Goal: Information Seeking & Learning: Check status

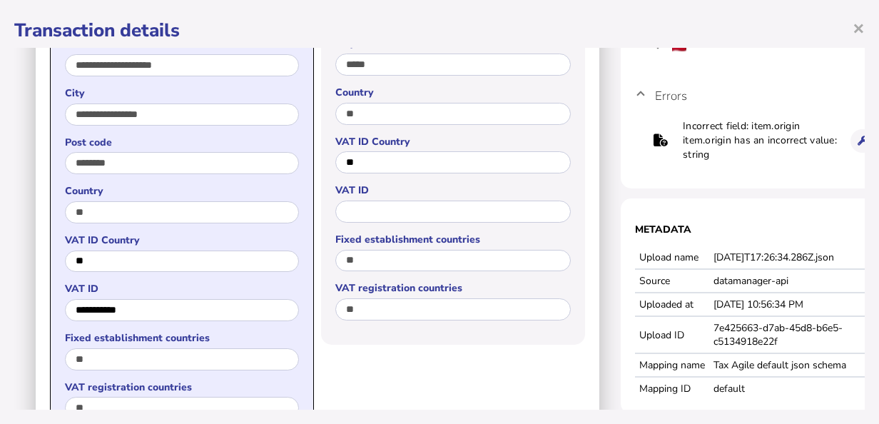
scroll to position [428, 0]
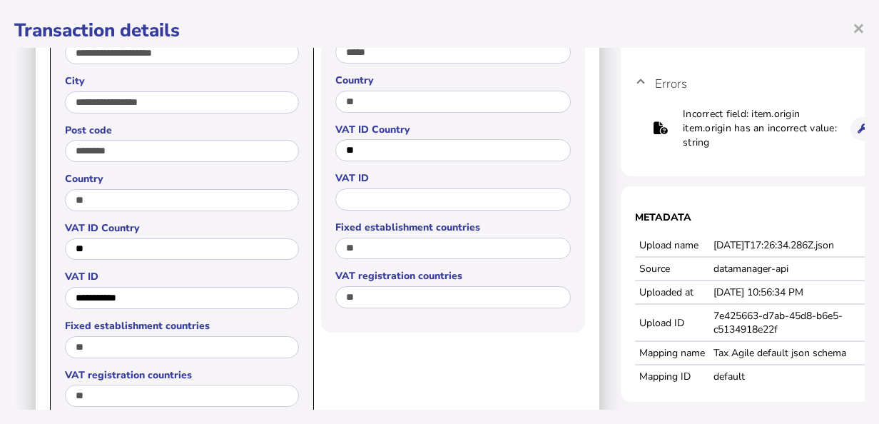
click at [86, 24] on h1 "Transaction details" at bounding box center [439, 30] width 850 height 25
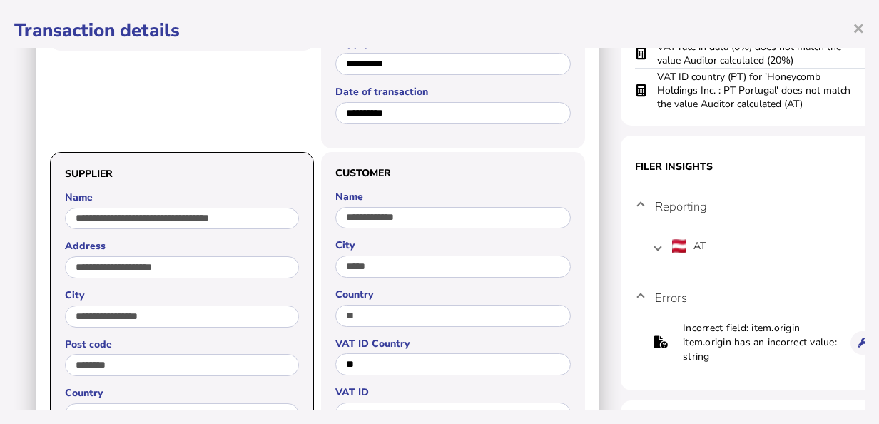
scroll to position [0, 0]
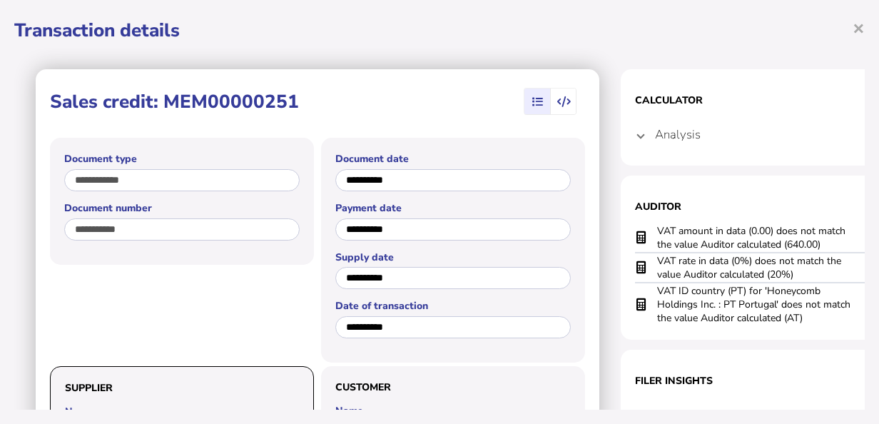
drag, startPoint x: 164, startPoint y: 103, endPoint x: 293, endPoint y: 102, distance: 129.2
click at [293, 102] on h1 "Sales credit: MEM00000251" at bounding box center [174, 101] width 249 height 25
copy h1 "MEM00000251"
click at [563, 103] on icon "button" at bounding box center [564, 102] width 14 height 1
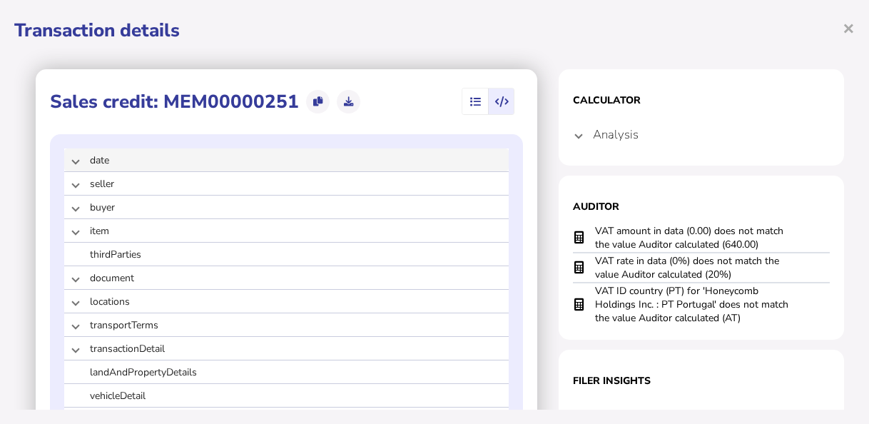
click at [73, 165] on span at bounding box center [76, 160] width 6 height 14
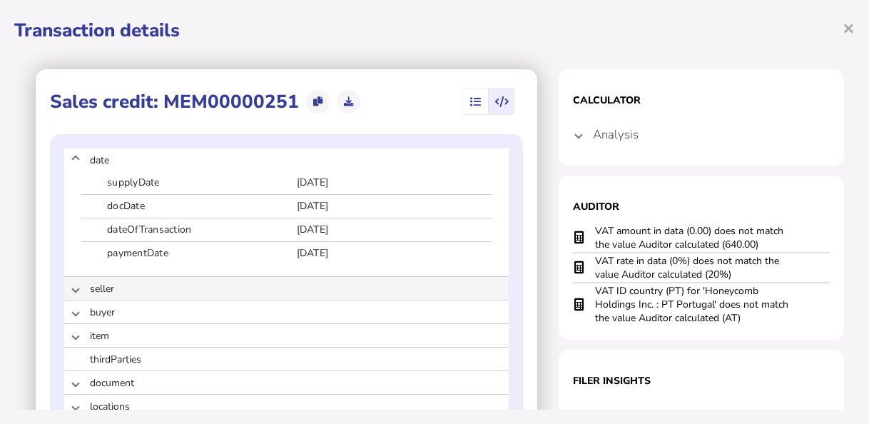
click at [77, 287] on span at bounding box center [76, 289] width 6 height 14
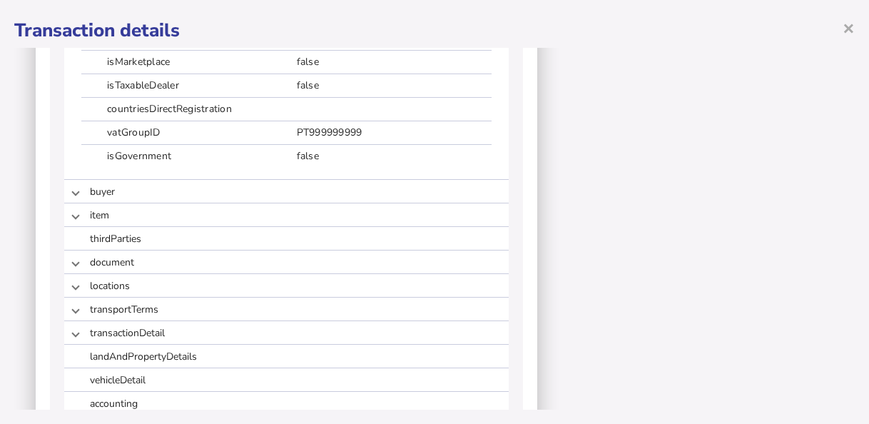
scroll to position [1213, 0]
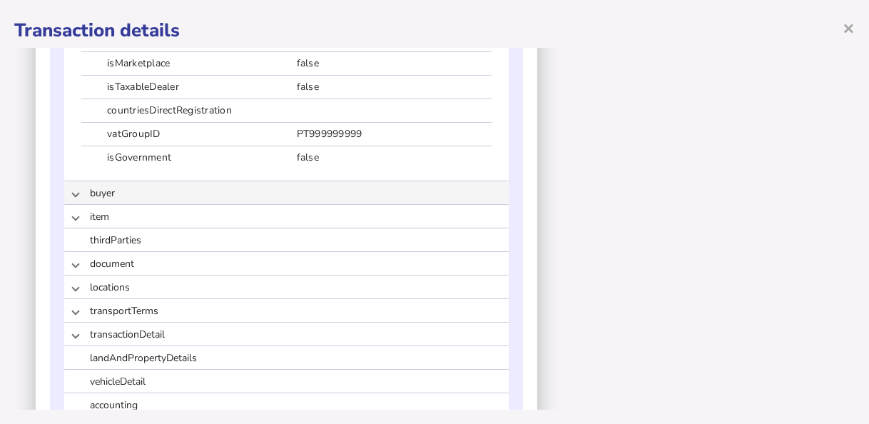
click at [75, 194] on span at bounding box center [76, 193] width 6 height 14
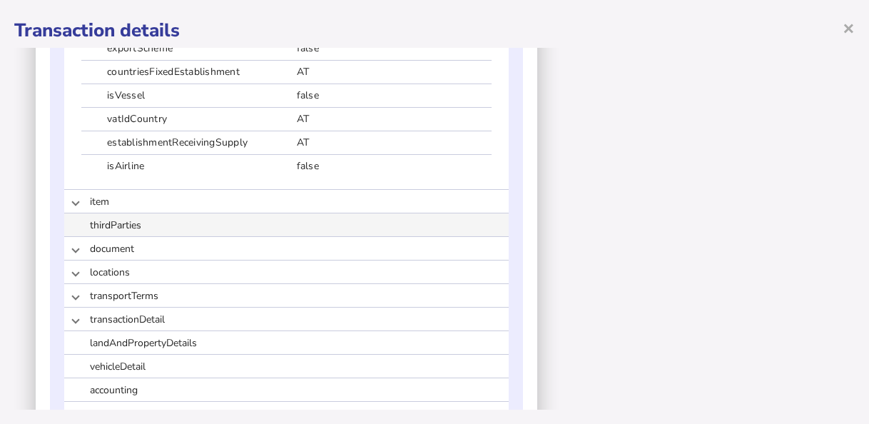
scroll to position [1570, 0]
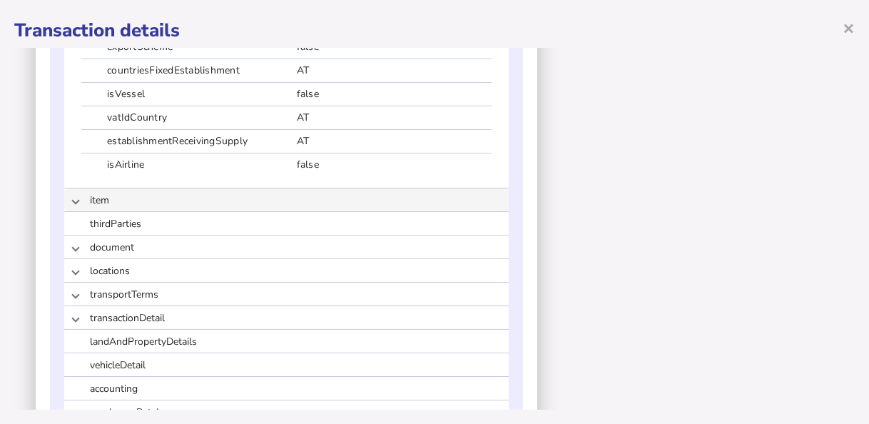
click at [77, 201] on span at bounding box center [76, 200] width 6 height 14
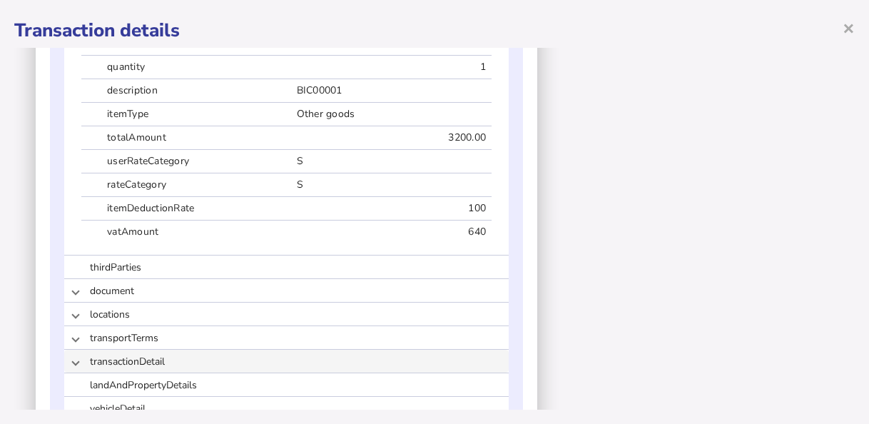
scroll to position [1855, 0]
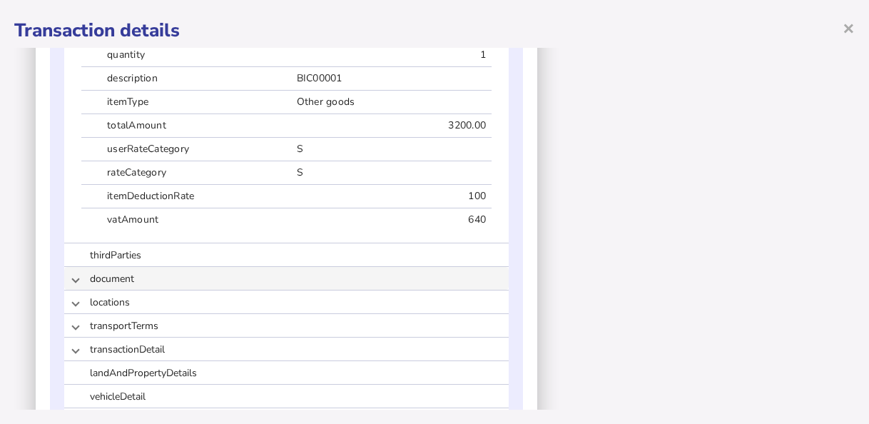
click at [75, 283] on span at bounding box center [76, 279] width 6 height 14
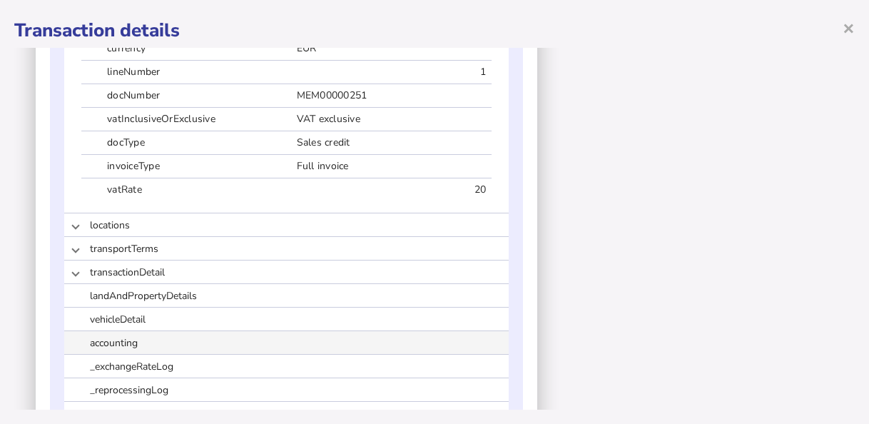
scroll to position [2141, 0]
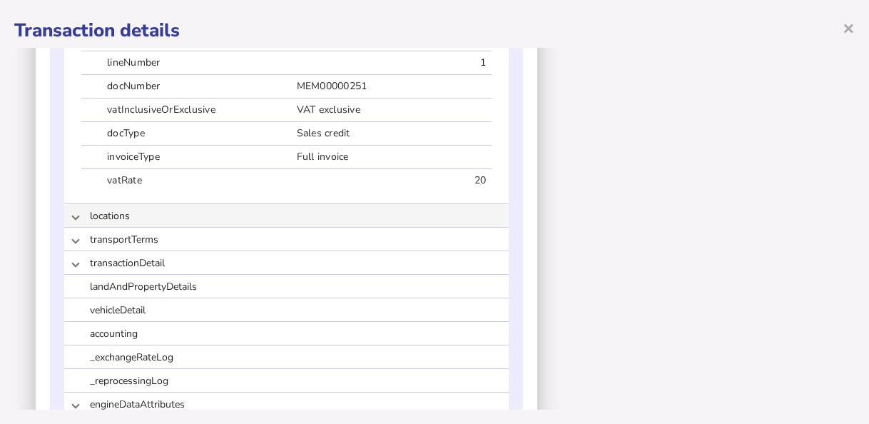
click at [75, 213] on span at bounding box center [76, 216] width 6 height 14
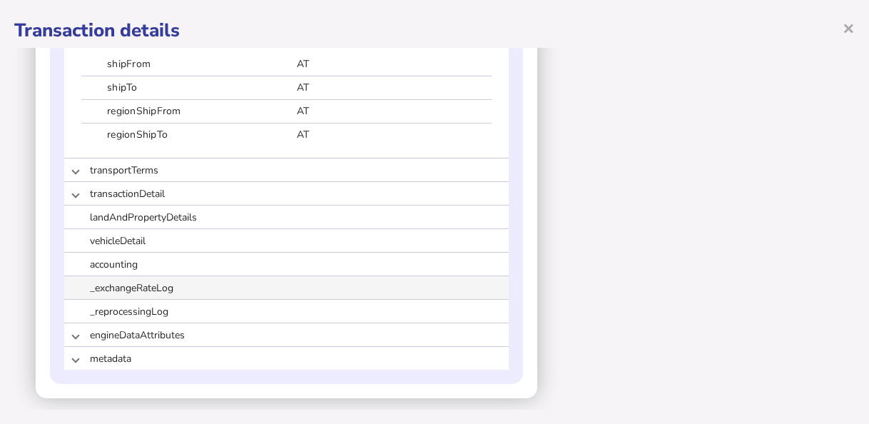
scroll to position [2325, 0]
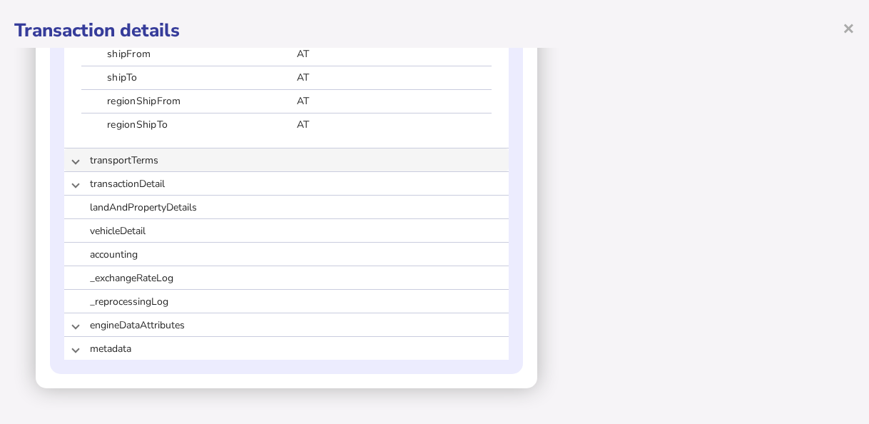
click at [75, 166] on span at bounding box center [76, 160] width 6 height 14
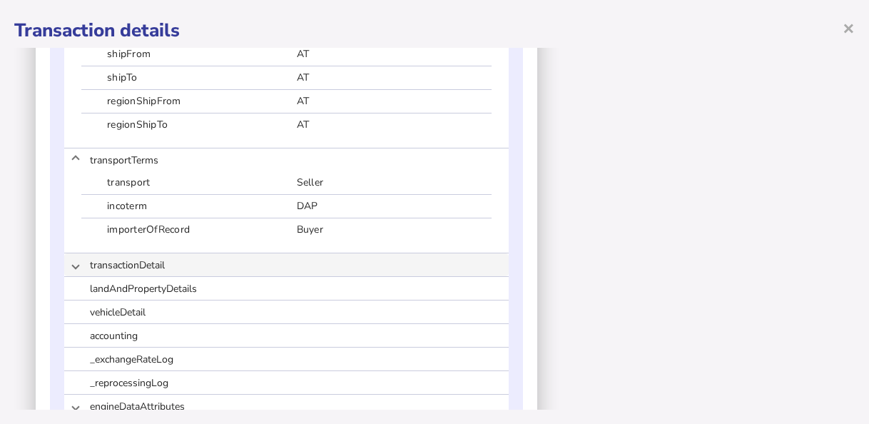
click at [78, 264] on span at bounding box center [76, 265] width 6 height 14
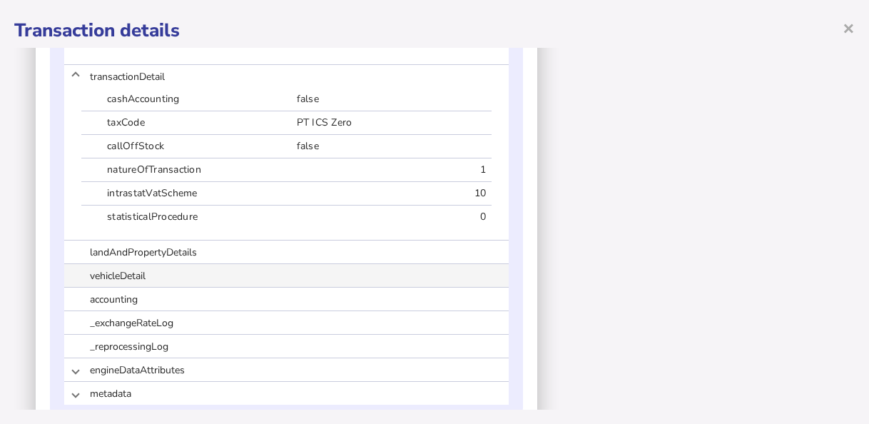
scroll to position [2558, 0]
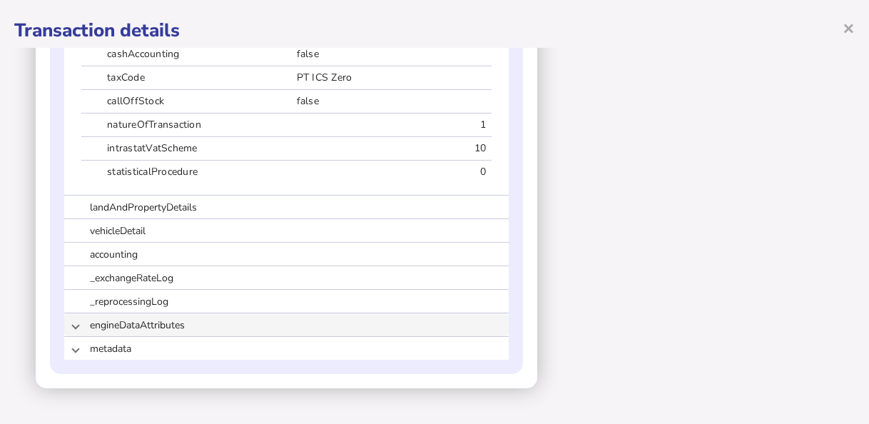
click at [76, 323] on span at bounding box center [76, 325] width 6 height 14
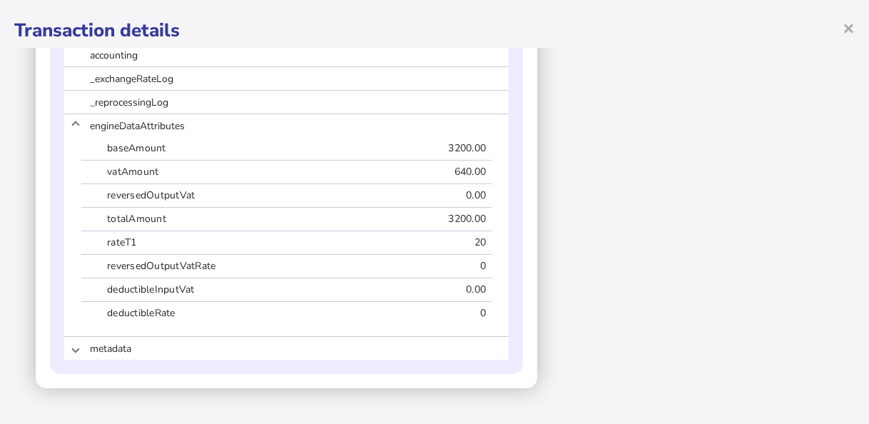
scroll to position [357, 0]
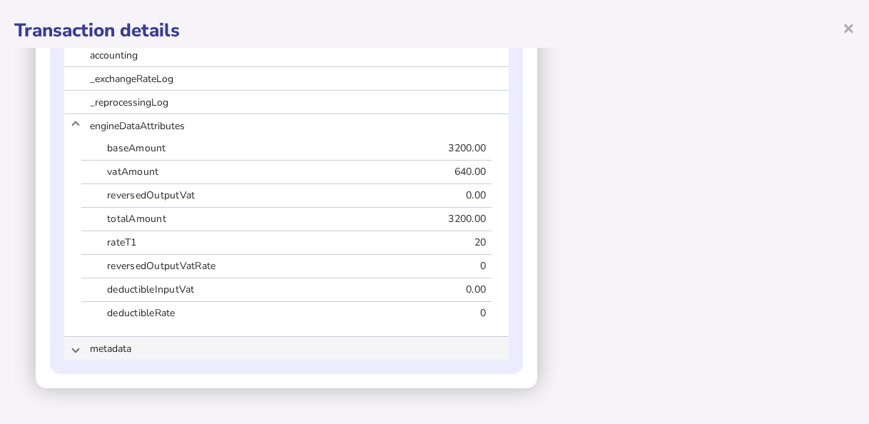
click at [74, 351] on span at bounding box center [76, 349] width 6 height 14
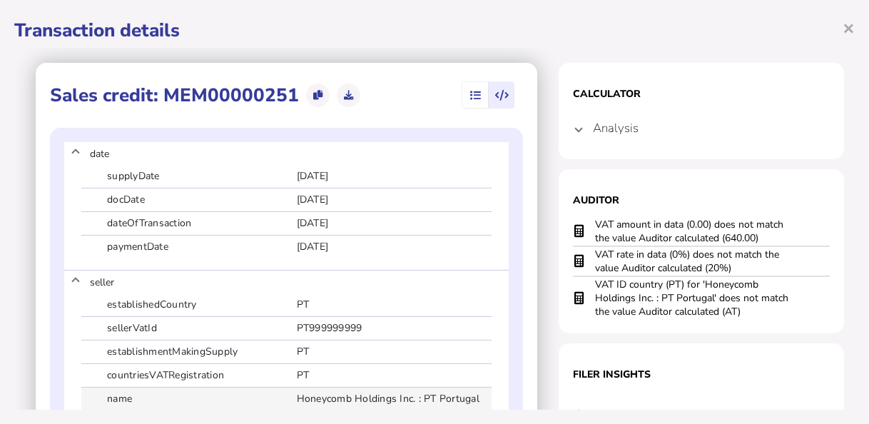
scroll to position [0, 0]
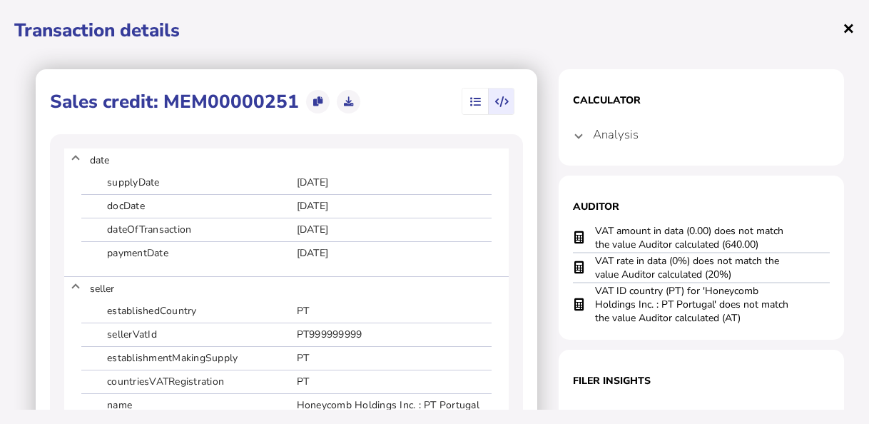
click at [847, 30] on span "×" at bounding box center [849, 27] width 12 height 27
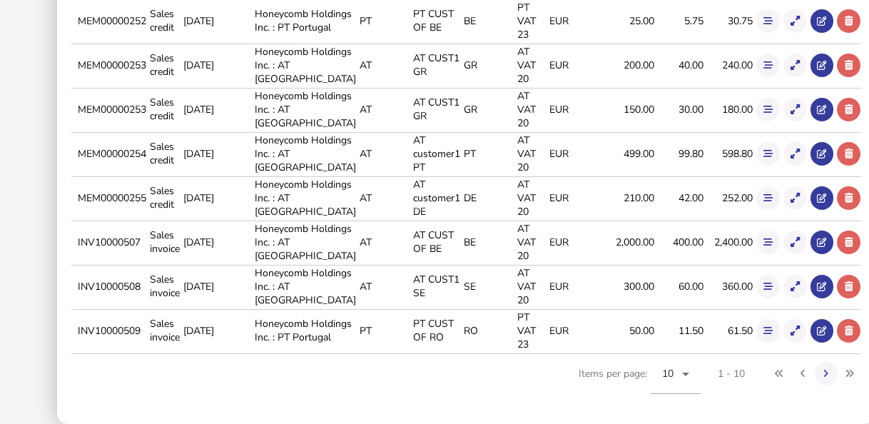
scroll to position [248, 0]
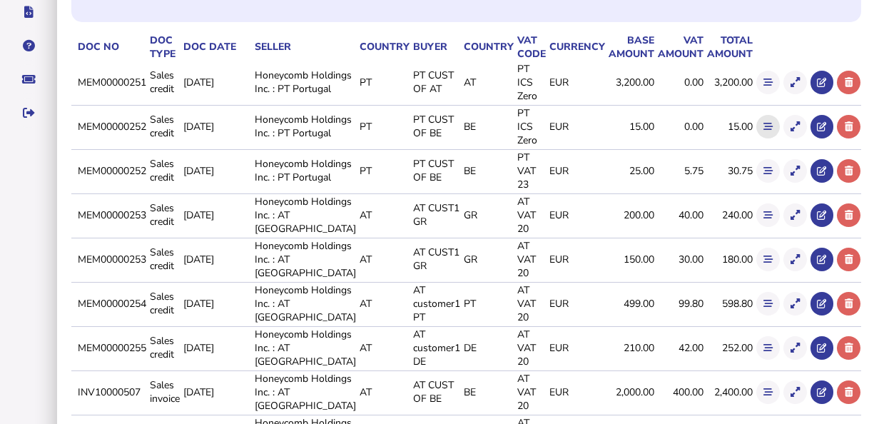
click at [763, 131] on icon at bounding box center [767, 126] width 9 height 9
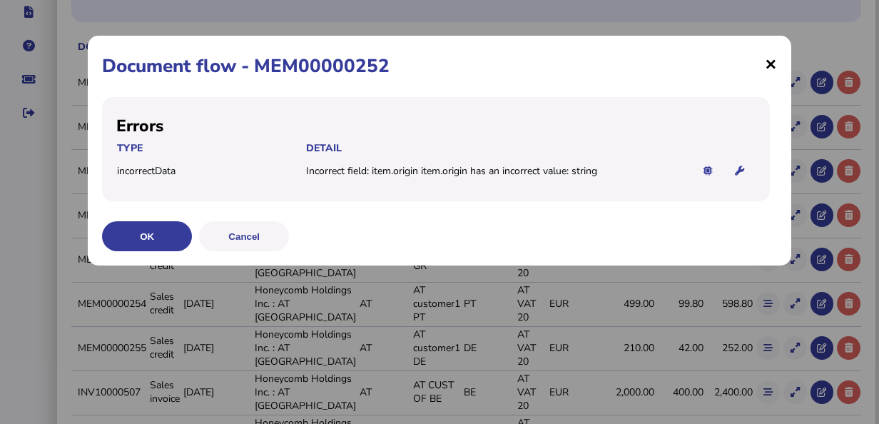
click at [771, 64] on span "×" at bounding box center [771, 63] width 12 height 27
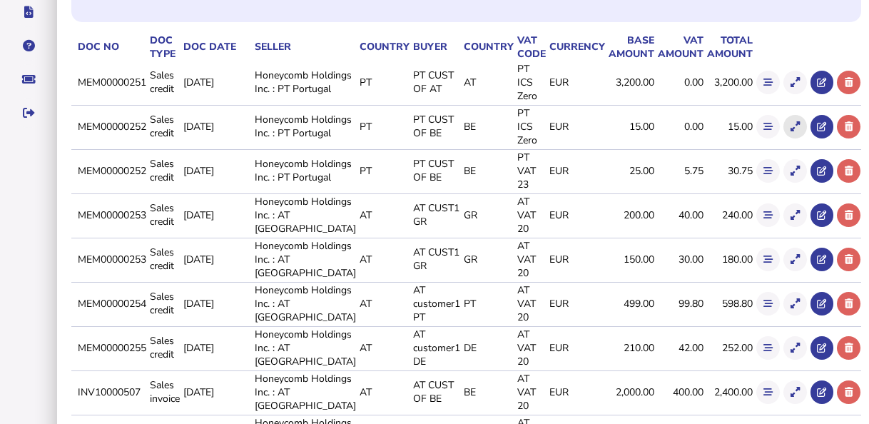
click at [791, 131] on icon at bounding box center [795, 126] width 9 height 9
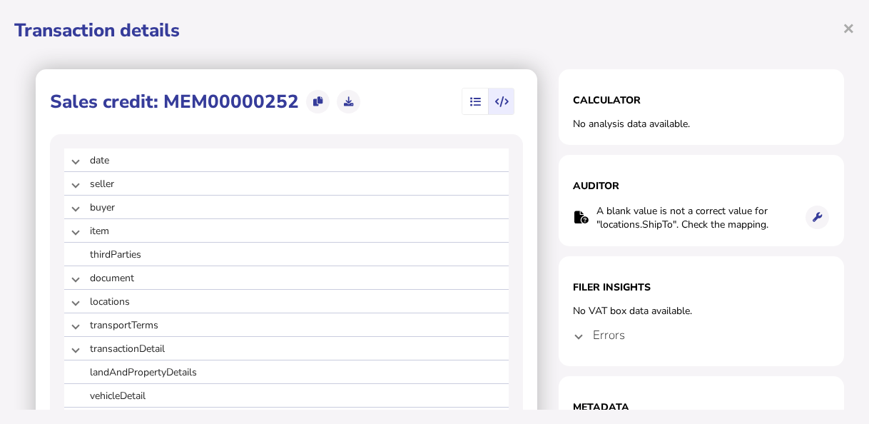
click at [470, 102] on icon "button" at bounding box center [475, 102] width 11 height 1
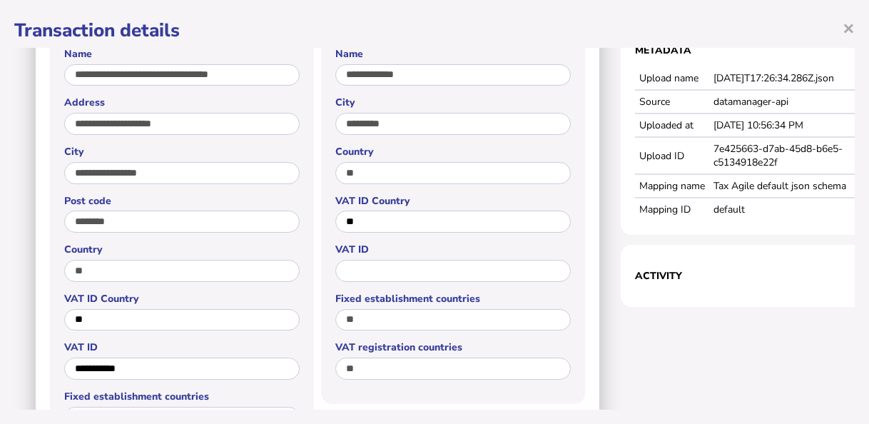
scroll to position [0, 0]
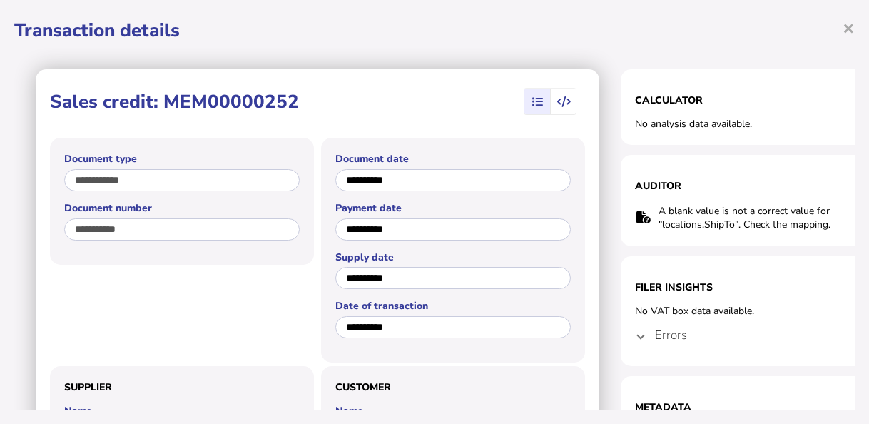
drag, startPoint x: 165, startPoint y: 101, endPoint x: 295, endPoint y: 99, distance: 129.9
click at [295, 99] on h1 "Sales credit: MEM00000252" at bounding box center [174, 101] width 249 height 25
copy h1 "MEM00000252"
click at [562, 103] on icon "button" at bounding box center [564, 102] width 14 height 1
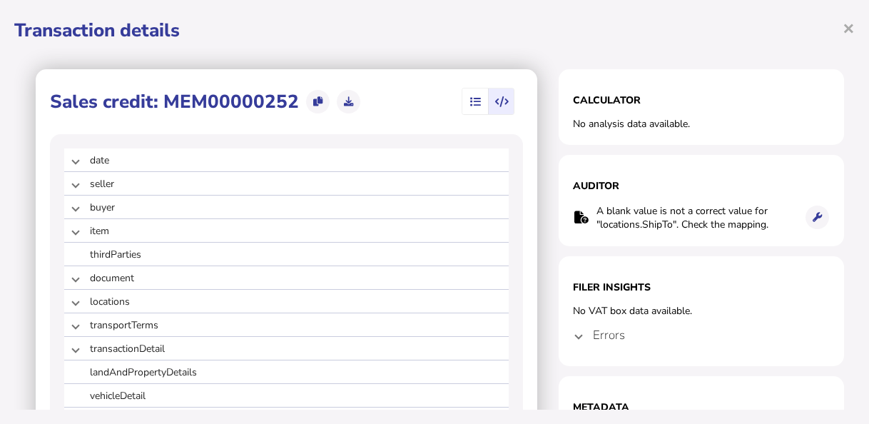
click at [495, 102] on icon "button" at bounding box center [502, 102] width 14 height 1
click at [470, 102] on icon "button" at bounding box center [475, 102] width 11 height 1
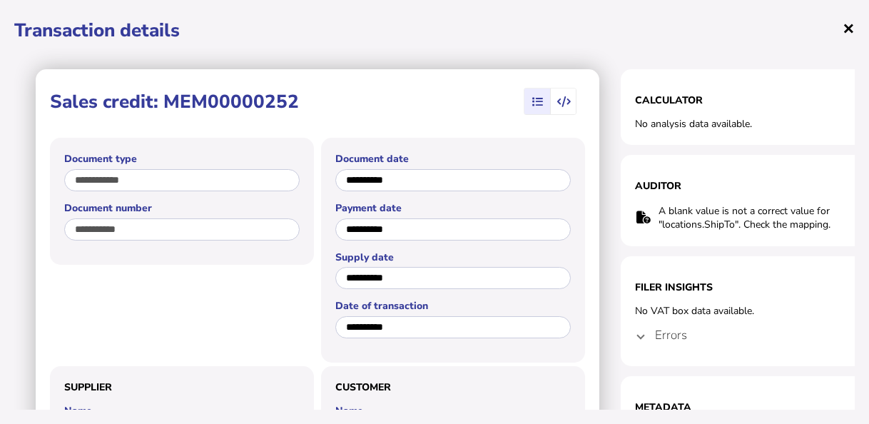
click at [849, 26] on span "×" at bounding box center [849, 27] width 12 height 27
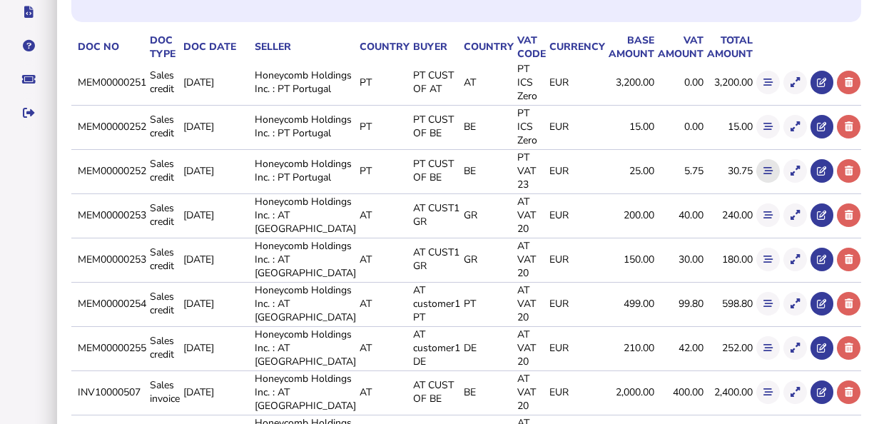
click at [763, 176] on icon at bounding box center [767, 170] width 9 height 9
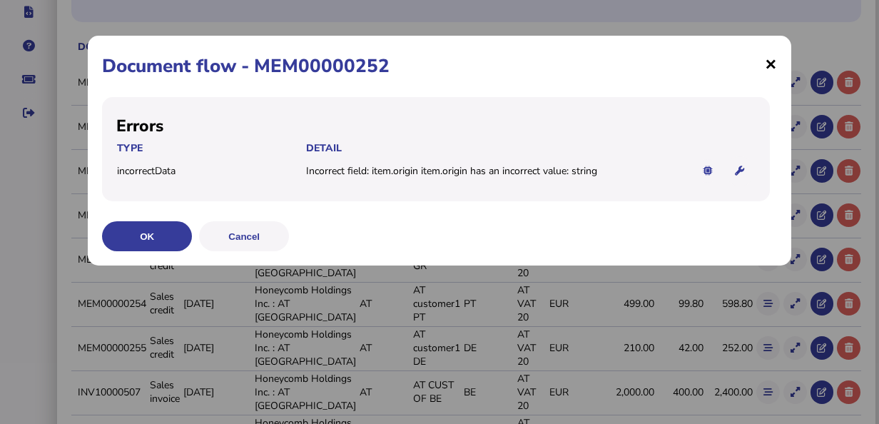
click at [776, 61] on span "×" at bounding box center [771, 63] width 12 height 27
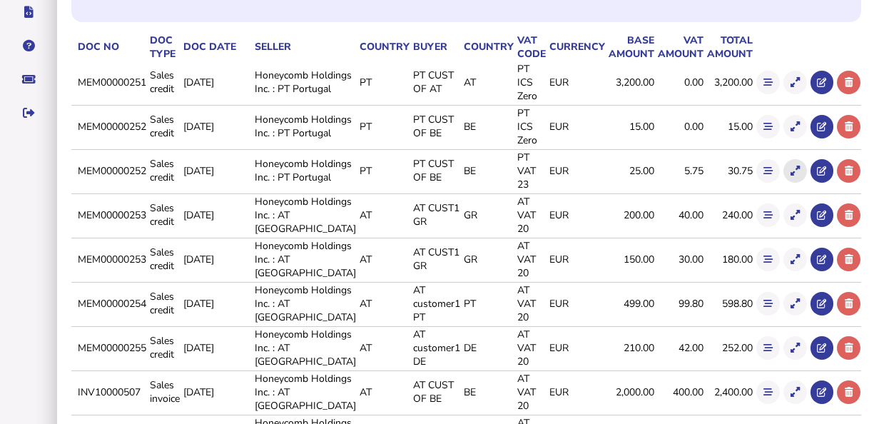
click at [791, 176] on icon at bounding box center [795, 170] width 9 height 9
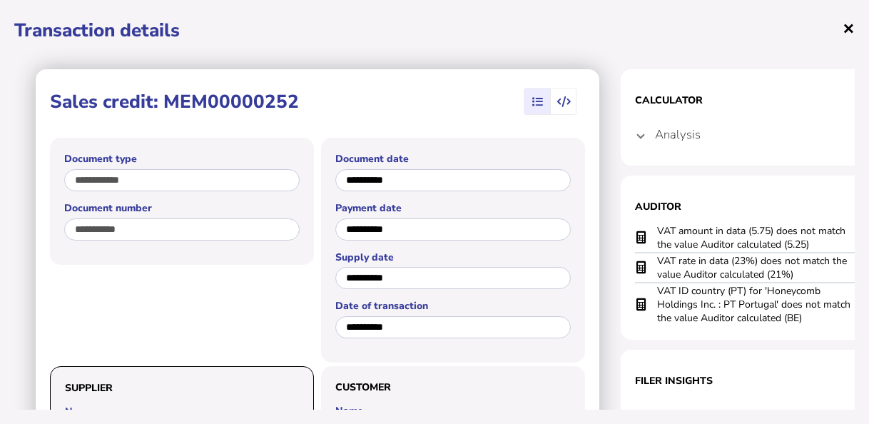
click at [847, 30] on span "×" at bounding box center [849, 27] width 12 height 27
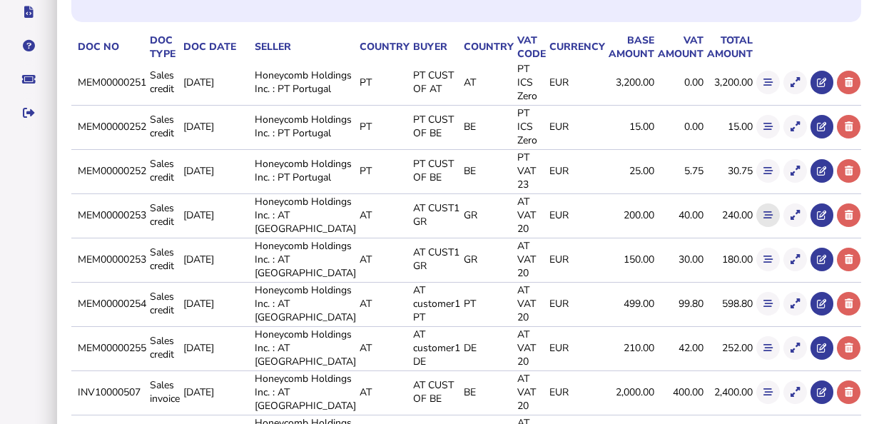
click at [756, 227] on button at bounding box center [768, 215] width 24 height 24
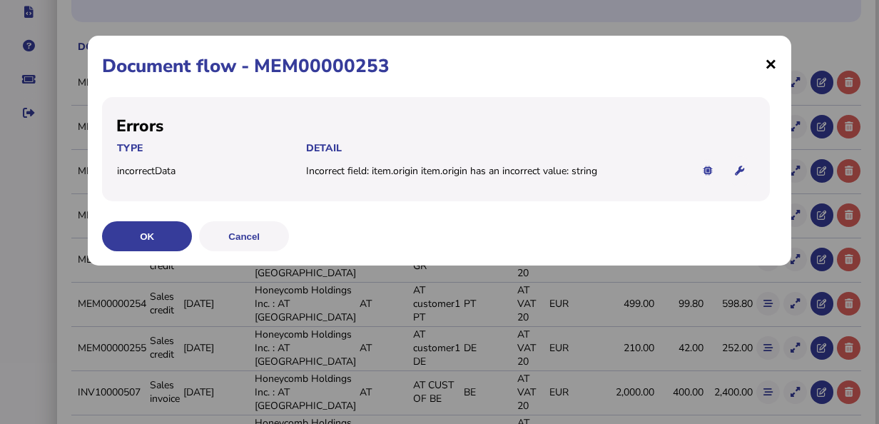
click at [775, 61] on span "×" at bounding box center [771, 63] width 12 height 27
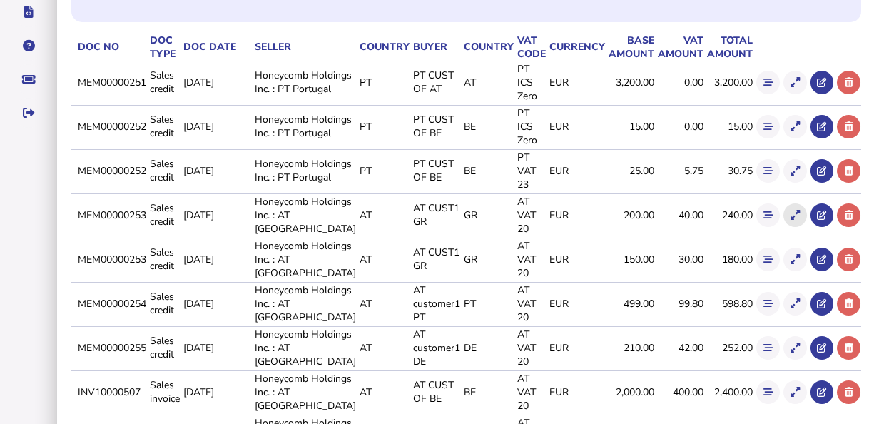
click at [791, 220] on icon at bounding box center [795, 214] width 9 height 9
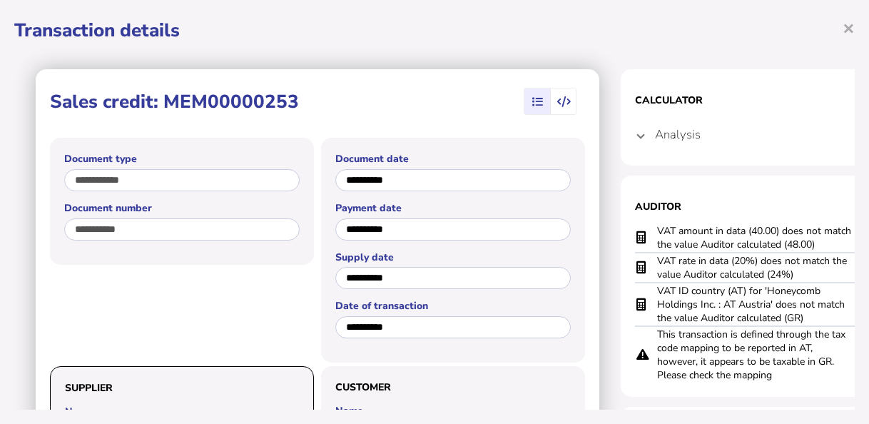
drag, startPoint x: 309, startPoint y: 102, endPoint x: 165, endPoint y: 107, distance: 144.2
click at [165, 107] on div "Sales credit: MEM00000253" at bounding box center [317, 101] width 535 height 36
copy h1 "MEM00000253"
click at [855, 22] on div "**********" at bounding box center [434, 212] width 869 height 424
click at [845, 29] on span "×" at bounding box center [849, 27] width 12 height 27
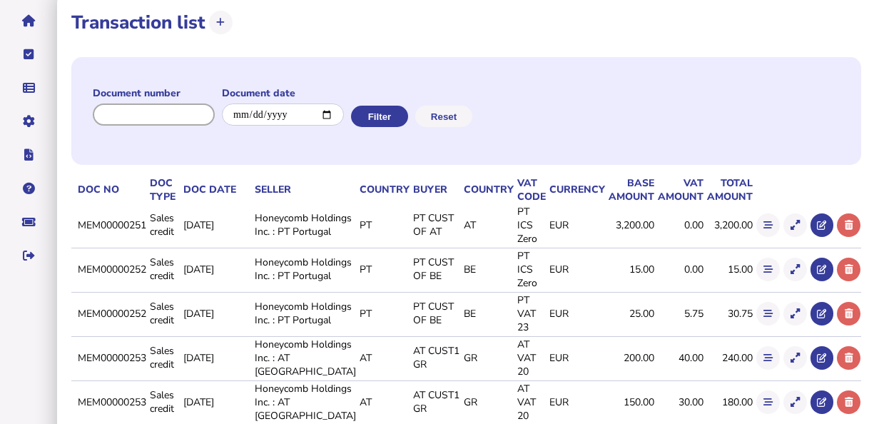
click at [171, 110] on input "input" at bounding box center [154, 114] width 122 height 22
paste input "**********"
click at [391, 113] on button "Filter" at bounding box center [378, 116] width 57 height 21
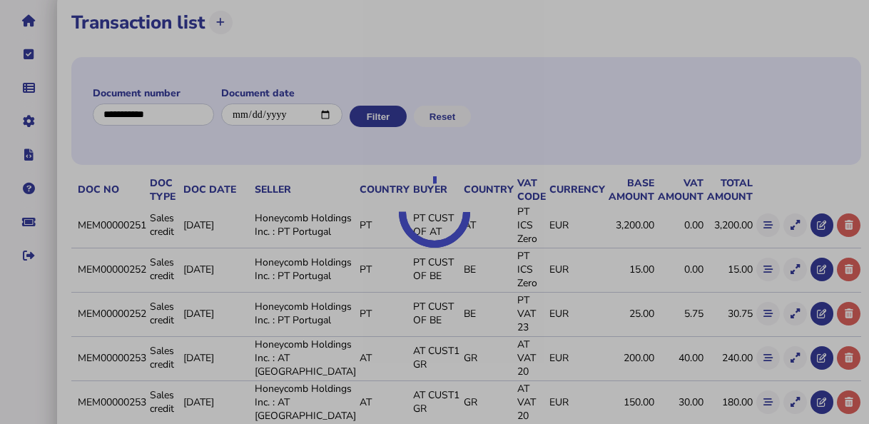
scroll to position [44, 0]
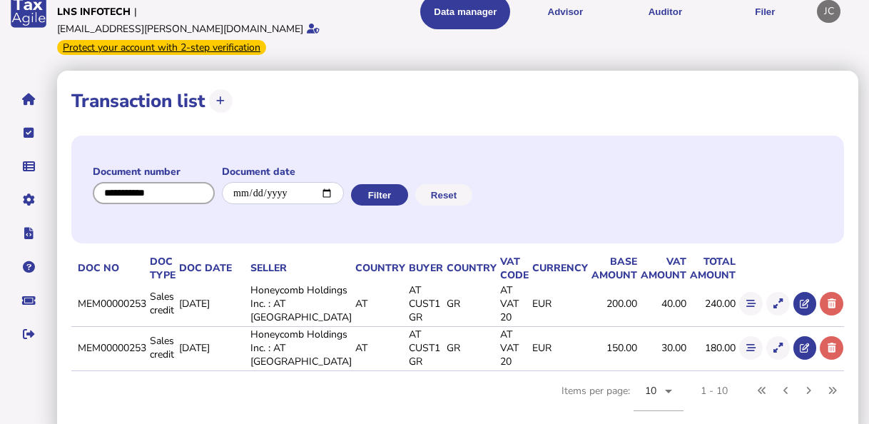
click at [186, 182] on input "input" at bounding box center [154, 193] width 122 height 22
click at [385, 184] on button "Filter" at bounding box center [378, 194] width 57 height 21
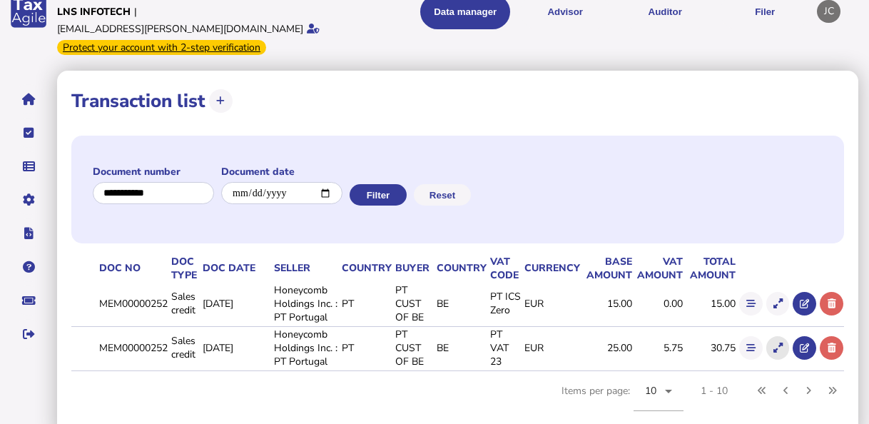
click at [781, 343] on icon at bounding box center [777, 347] width 9 height 9
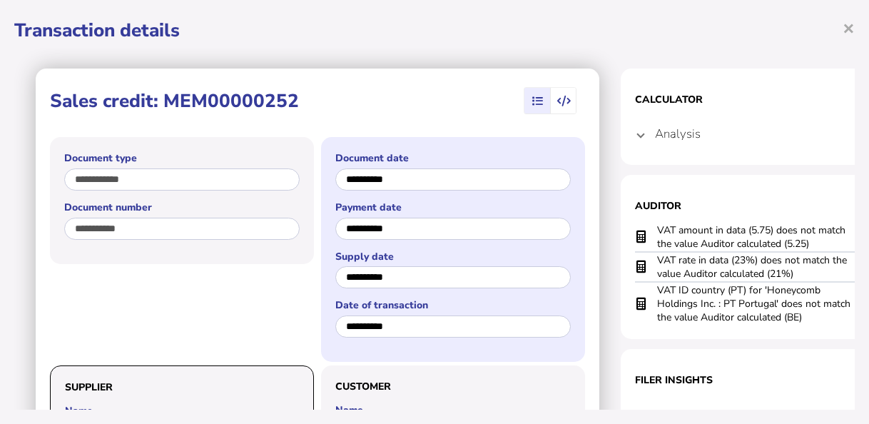
scroll to position [0, 0]
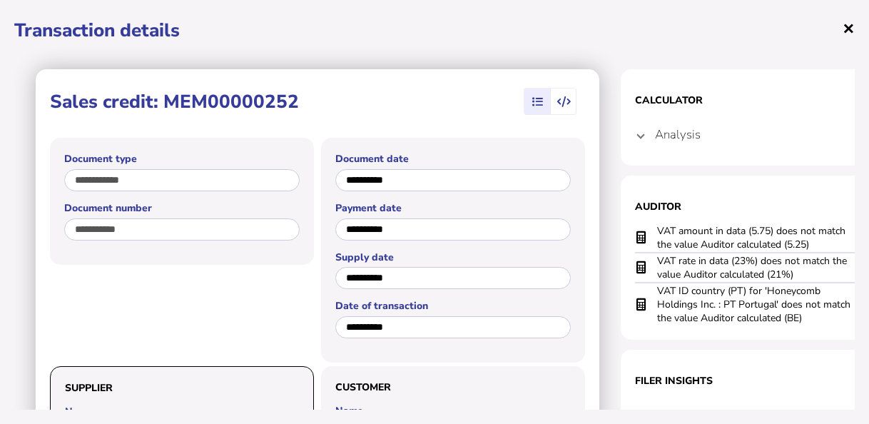
click at [852, 31] on span "×" at bounding box center [849, 27] width 12 height 27
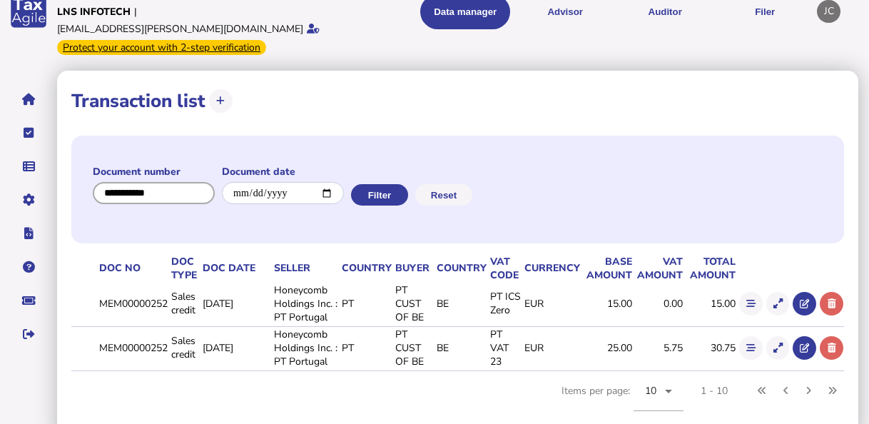
click at [173, 182] on input "input" at bounding box center [154, 193] width 122 height 22
click at [390, 184] on button "Filter" at bounding box center [378, 194] width 57 height 21
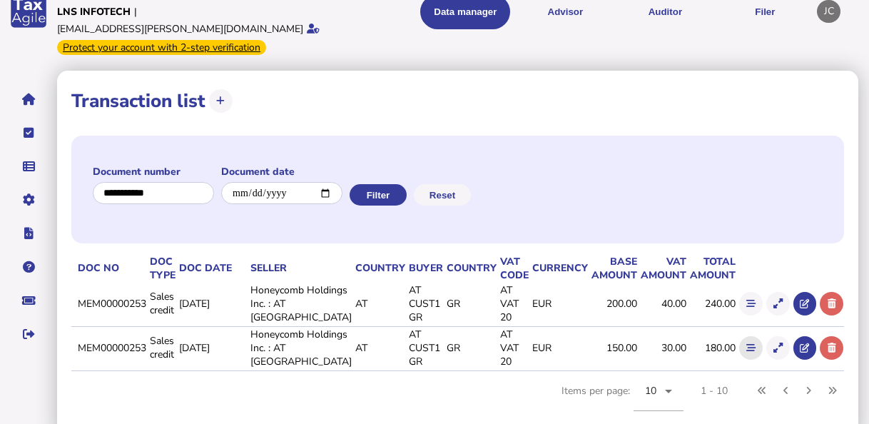
click at [753, 343] on icon at bounding box center [750, 347] width 9 height 9
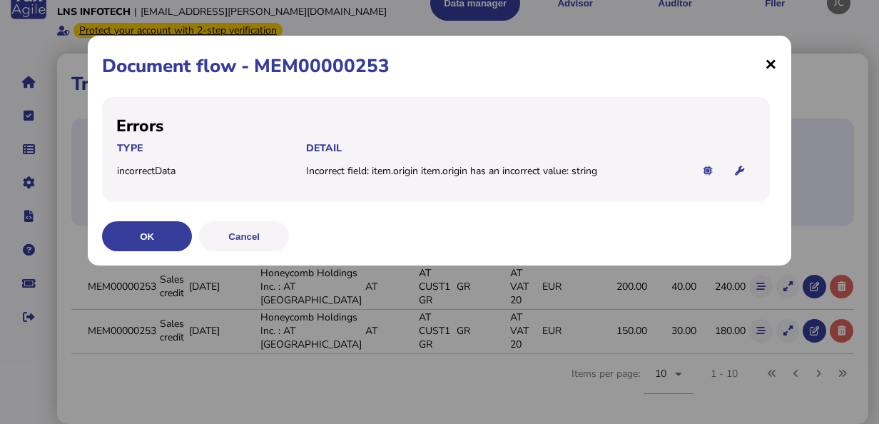
click at [774, 64] on span "×" at bounding box center [771, 63] width 12 height 27
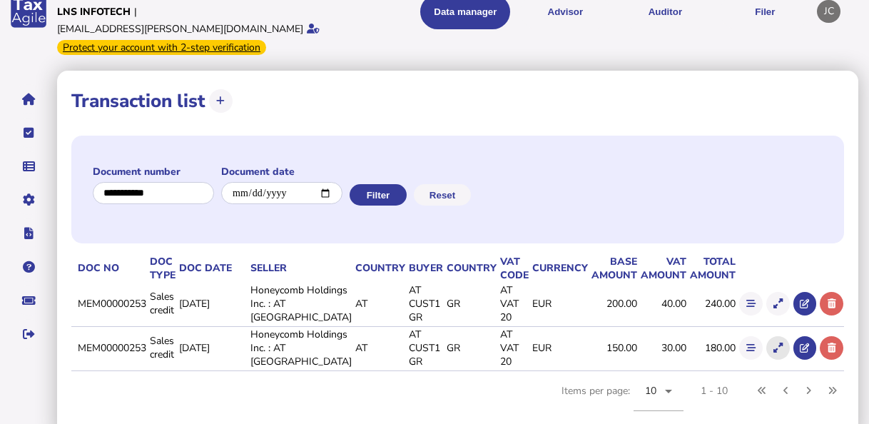
click at [783, 336] on button at bounding box center [778, 348] width 24 height 24
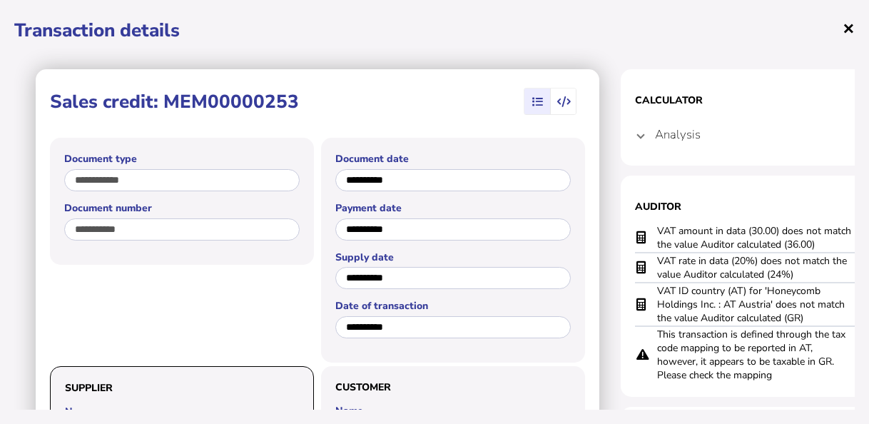
click at [849, 28] on span "×" at bounding box center [849, 27] width 12 height 27
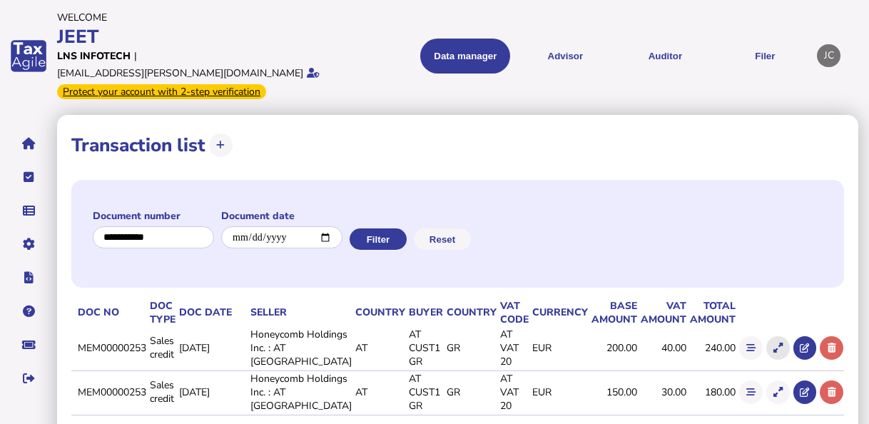
click at [774, 343] on icon at bounding box center [777, 347] width 9 height 9
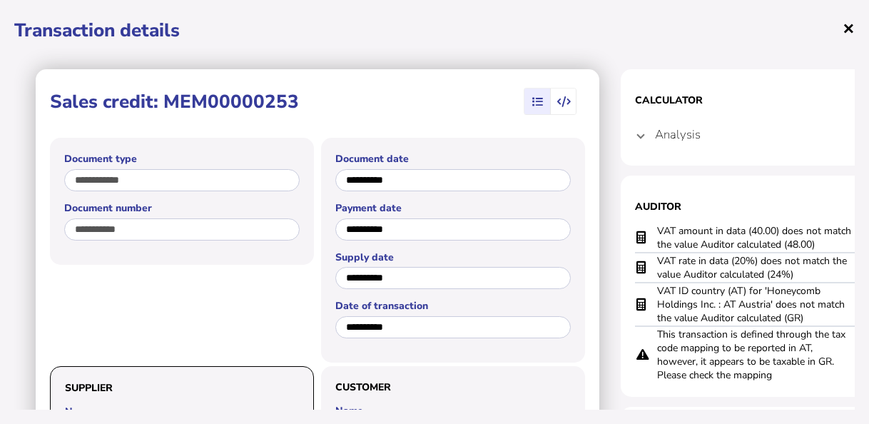
click at [850, 30] on span "×" at bounding box center [849, 27] width 12 height 27
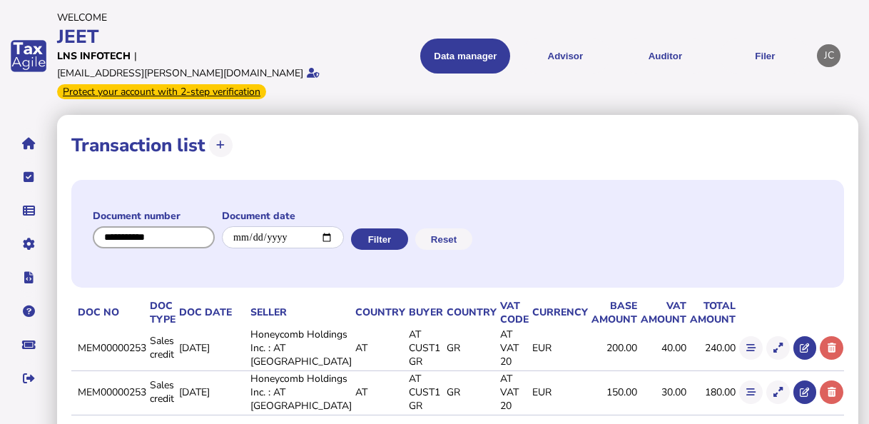
click at [174, 226] on input "input" at bounding box center [154, 237] width 122 height 22
click at [395, 228] on button "Filter" at bounding box center [378, 238] width 57 height 21
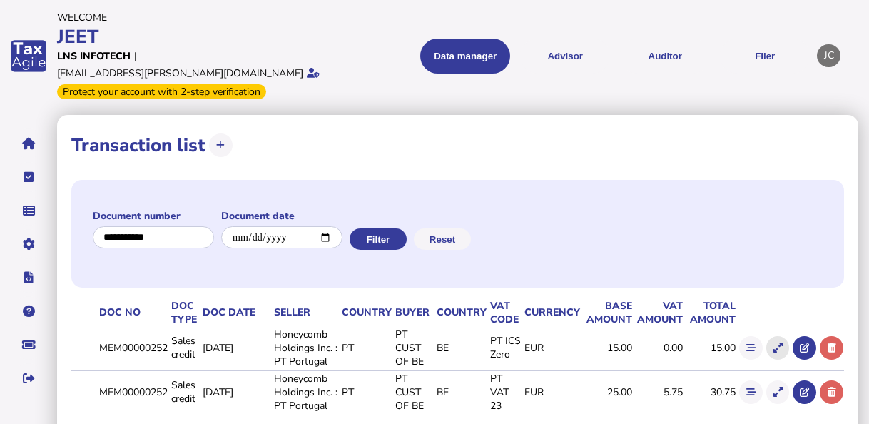
click at [778, 343] on icon at bounding box center [777, 347] width 9 height 9
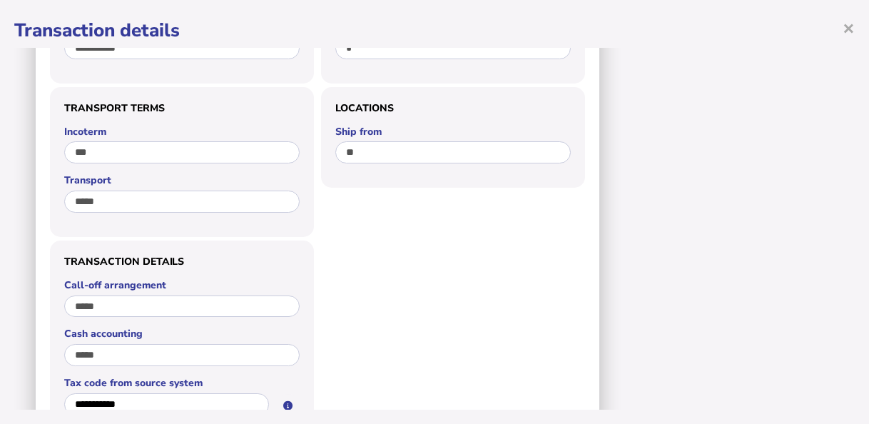
scroll to position [1125, 0]
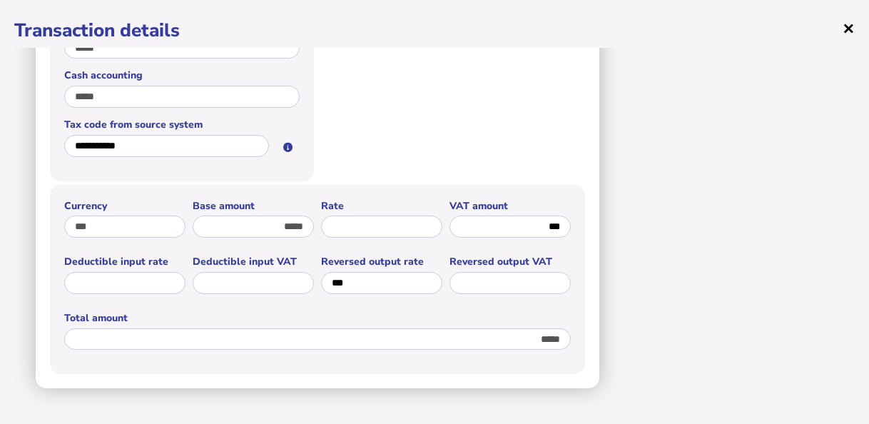
click at [848, 27] on span "×" at bounding box center [849, 27] width 12 height 27
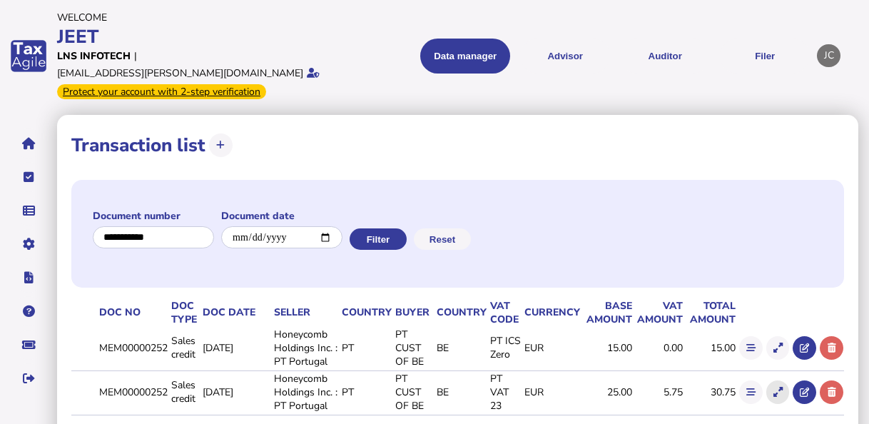
click at [783, 382] on button at bounding box center [778, 392] width 24 height 24
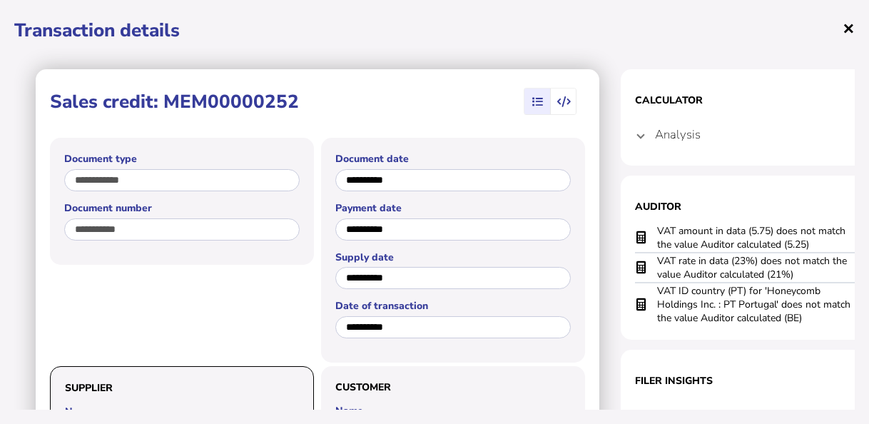
click at [852, 30] on span "×" at bounding box center [849, 27] width 12 height 27
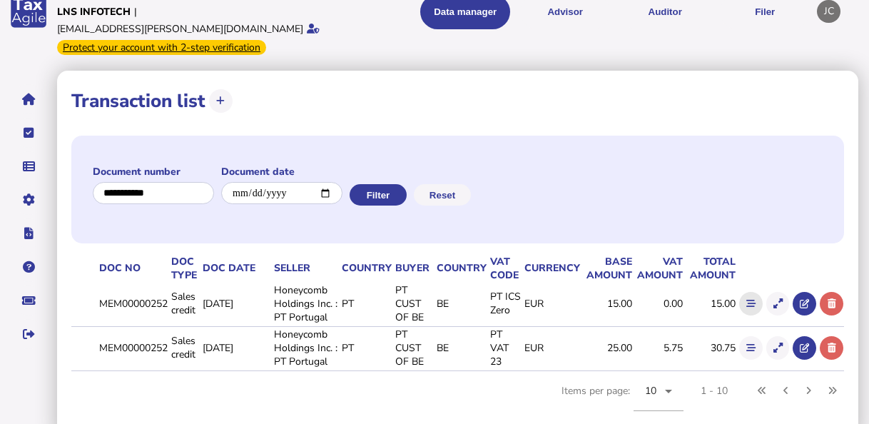
click at [748, 299] on icon at bounding box center [750, 303] width 9 height 9
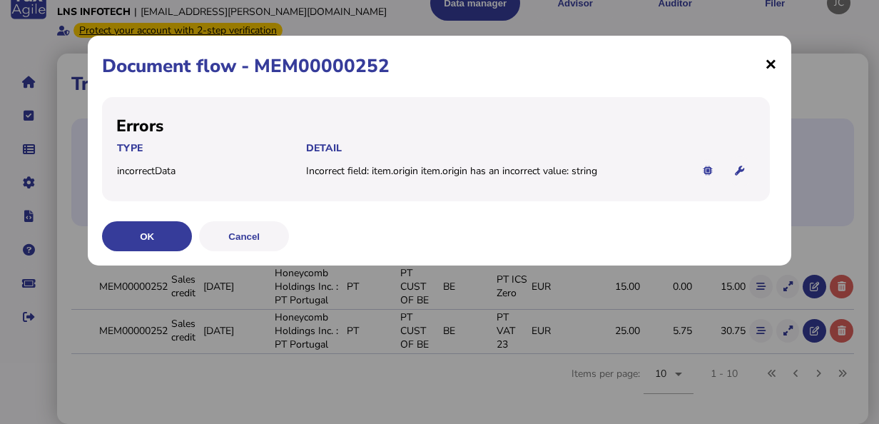
click at [767, 61] on span "×" at bounding box center [771, 63] width 12 height 27
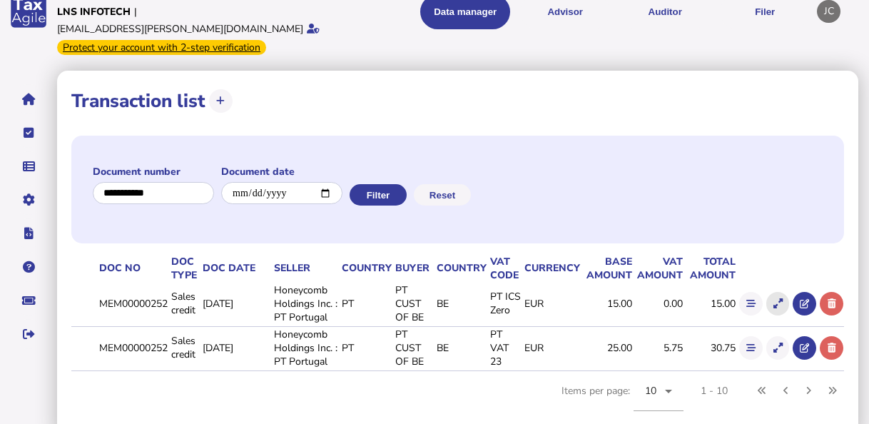
click at [783, 292] on button at bounding box center [778, 304] width 24 height 24
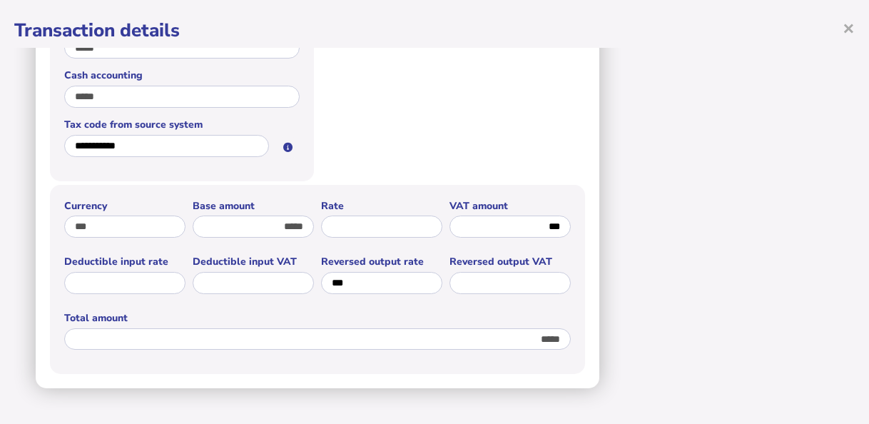
scroll to position [1125, 0]
click at [852, 29] on span "×" at bounding box center [849, 27] width 12 height 27
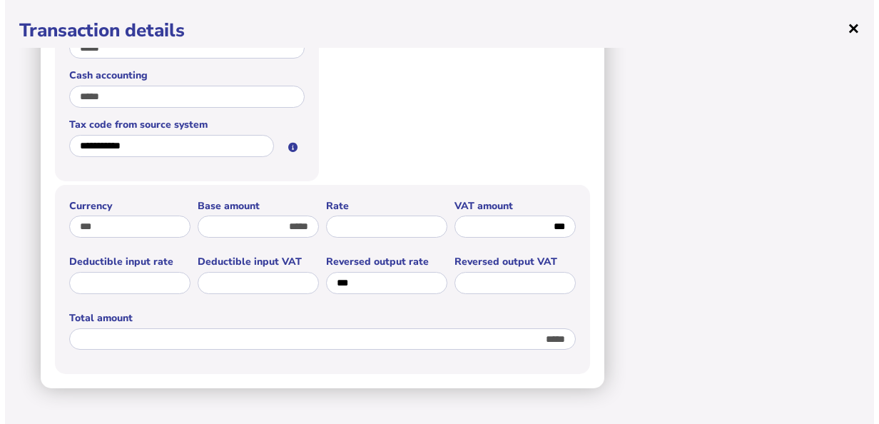
scroll to position [0, 0]
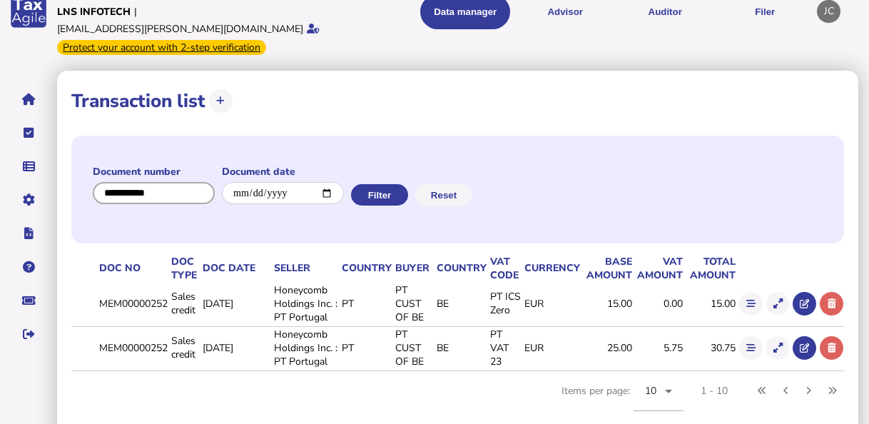
click at [183, 182] on input "input" at bounding box center [154, 193] width 122 height 22
click at [785, 292] on button at bounding box center [778, 304] width 24 height 24
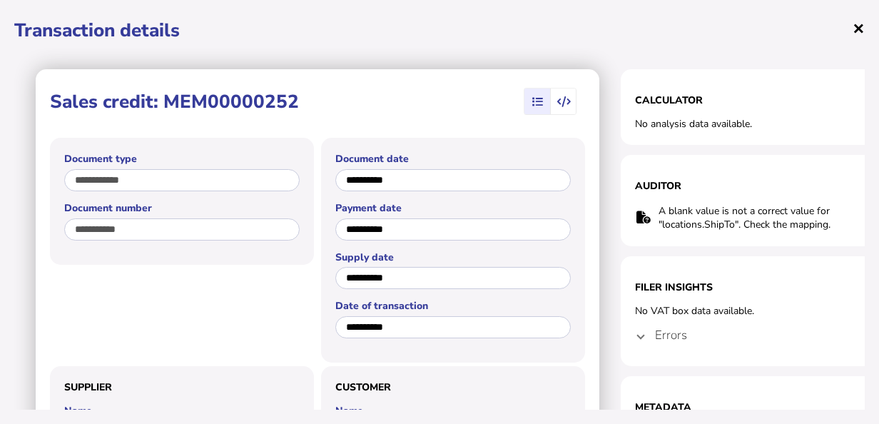
click at [858, 26] on span "×" at bounding box center [859, 27] width 12 height 27
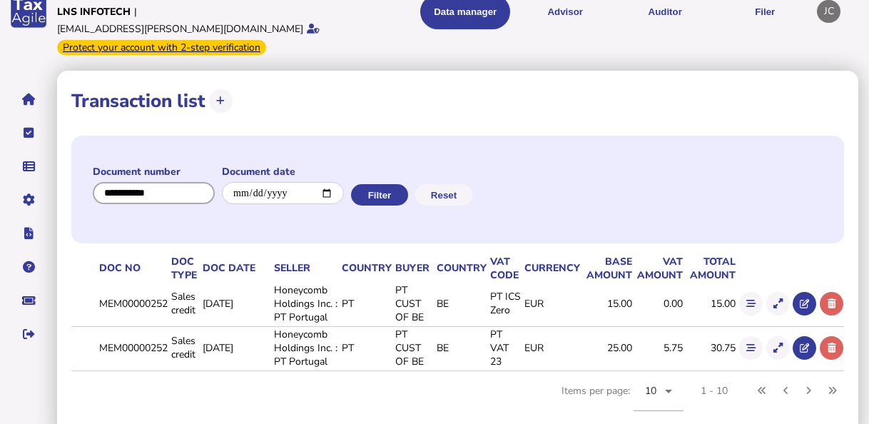
click at [191, 182] on input "input" at bounding box center [154, 193] width 122 height 22
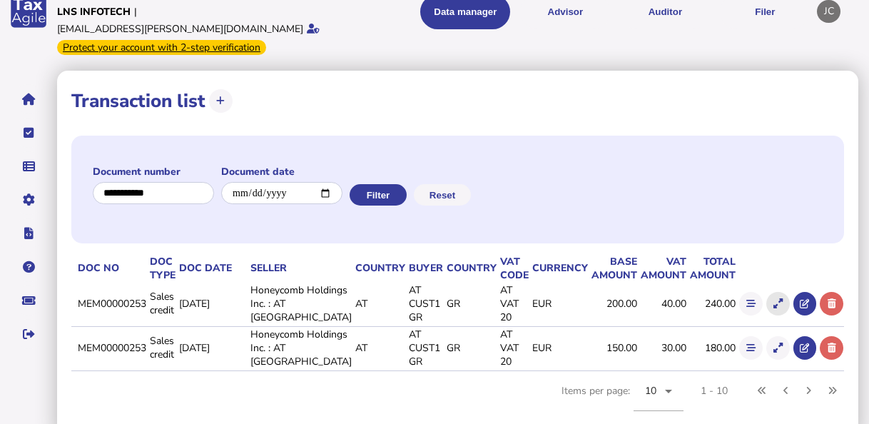
click at [780, 299] on icon at bounding box center [777, 303] width 9 height 9
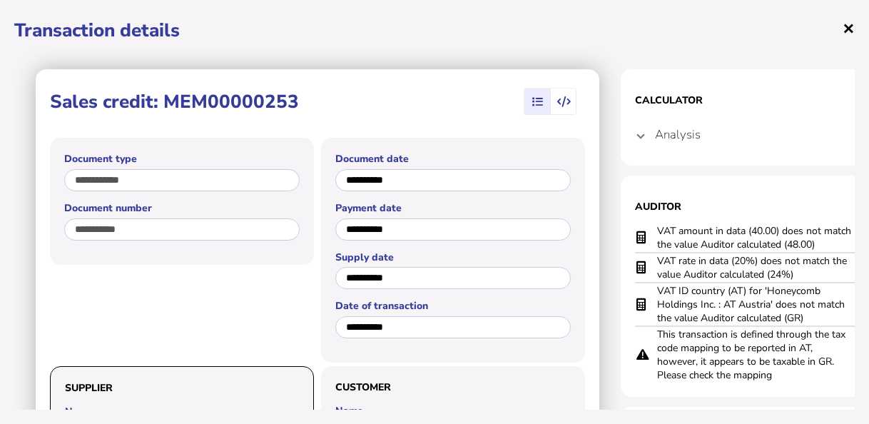
click at [853, 30] on span "×" at bounding box center [849, 27] width 12 height 27
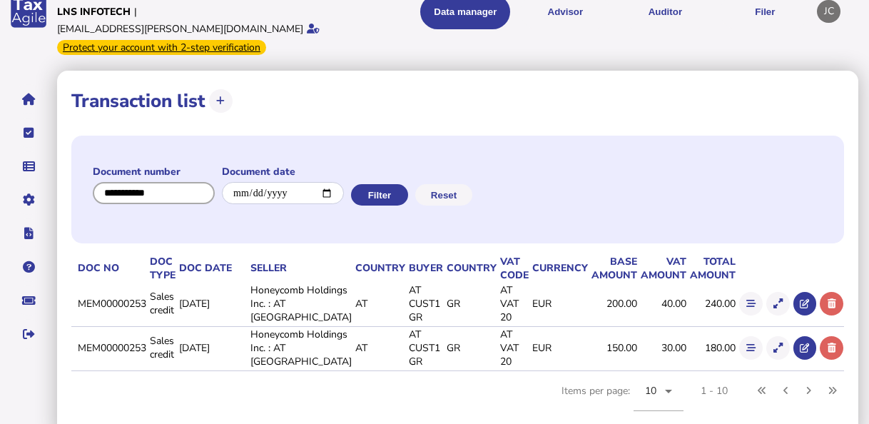
click at [185, 182] on input "input" at bounding box center [154, 193] width 122 height 22
type input "**********"
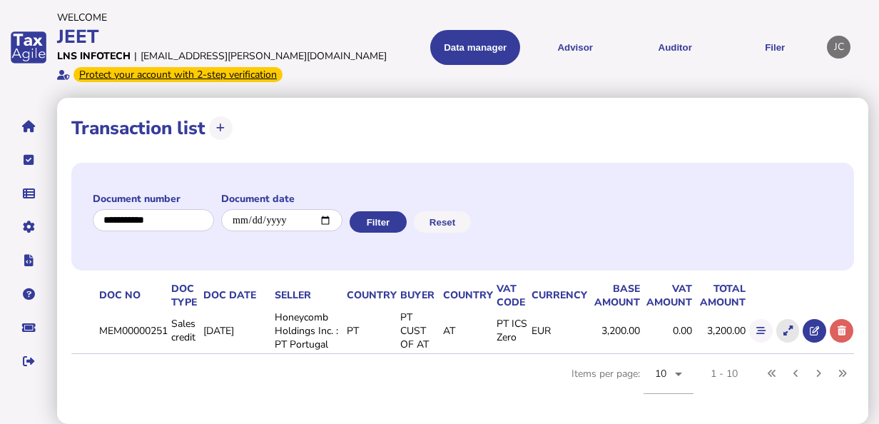
click at [793, 331] on button at bounding box center [788, 331] width 24 height 24
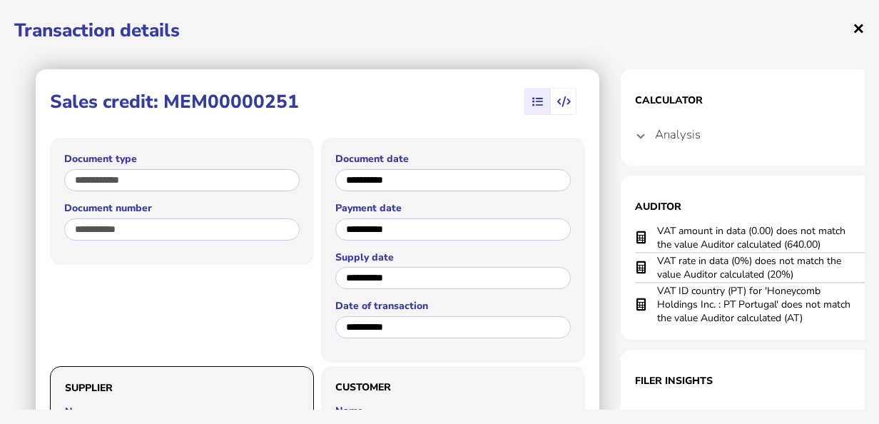
click at [855, 28] on span "×" at bounding box center [859, 27] width 12 height 27
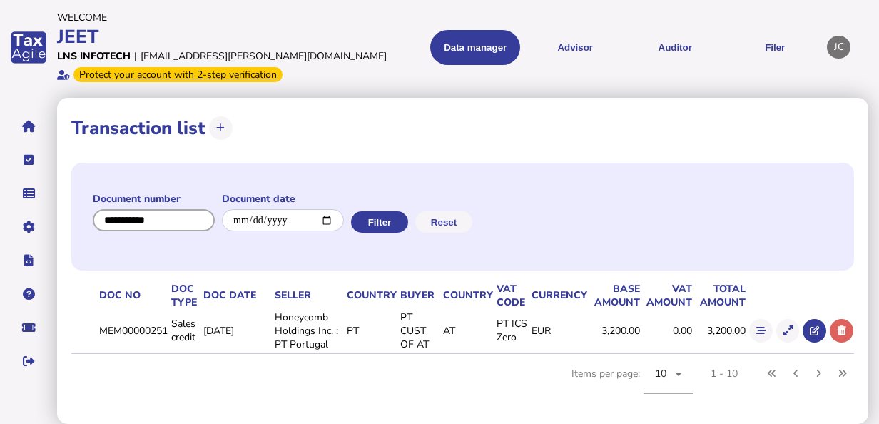
click at [178, 224] on input "input" at bounding box center [154, 220] width 122 height 22
type input "**********"
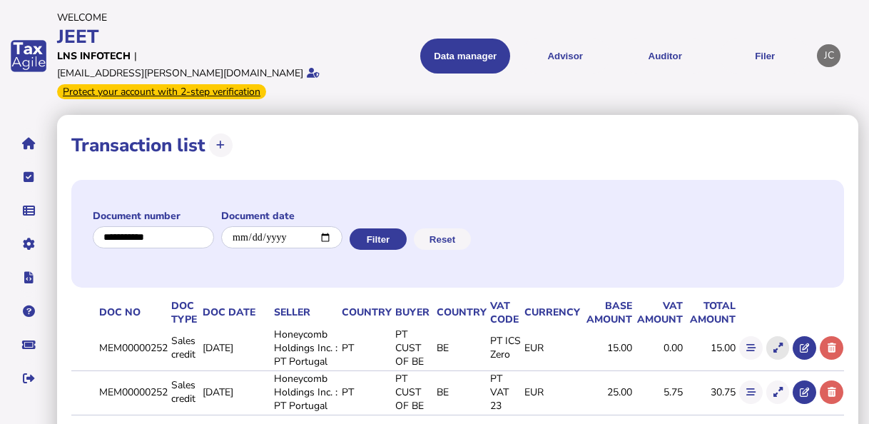
click at [778, 343] on icon at bounding box center [777, 347] width 9 height 9
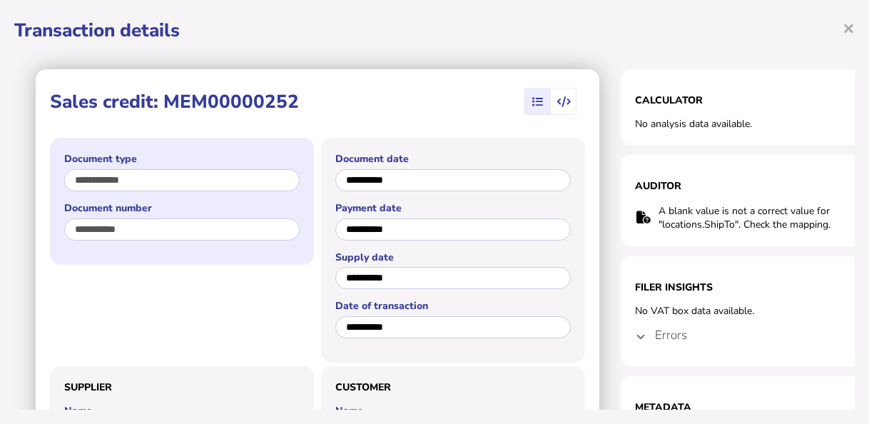
click at [59, 238] on div "**********" at bounding box center [182, 201] width 264 height 126
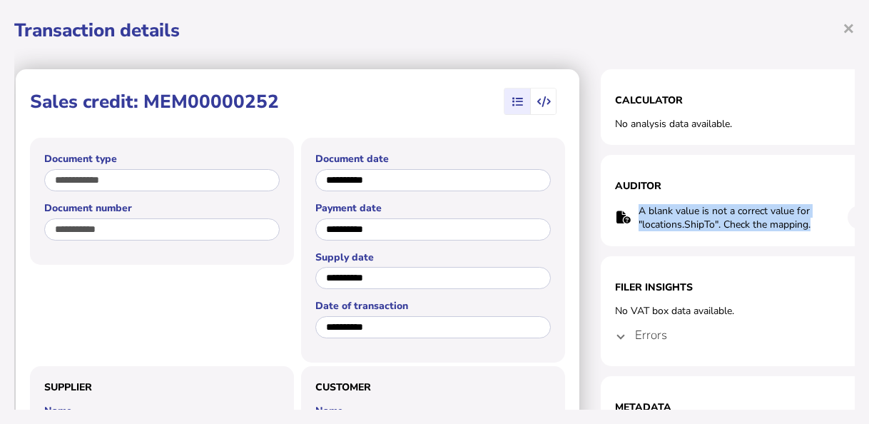
scroll to position [0, 37]
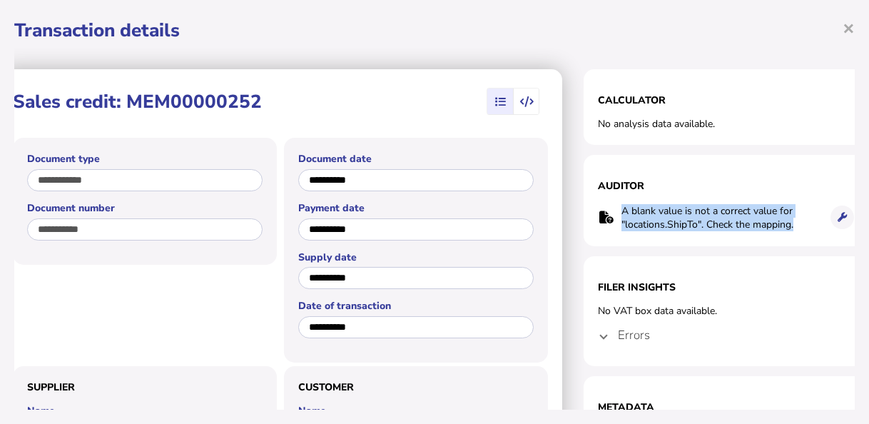
drag, startPoint x: 655, startPoint y: 209, endPoint x: 831, endPoint y: 223, distance: 176.8
click at [831, 223] on tr "A blank value is not a correct value for "locations.ShipTo". Check the mapping." at bounding box center [726, 217] width 257 height 29
copy tr "A blank value is not a correct value for "locations.ShipTo". Check the mapping."
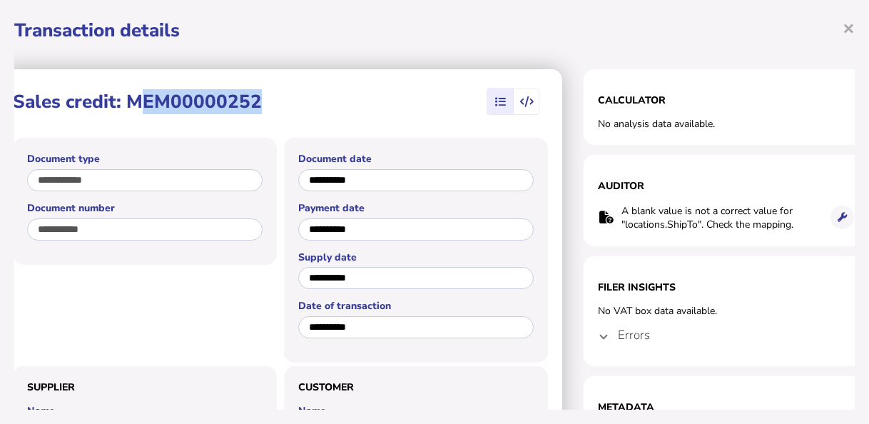
drag, startPoint x: 128, startPoint y: 99, endPoint x: 248, endPoint y: 110, distance: 120.3
click at [248, 110] on h1 "Sales credit: MEM00000252" at bounding box center [137, 101] width 249 height 25
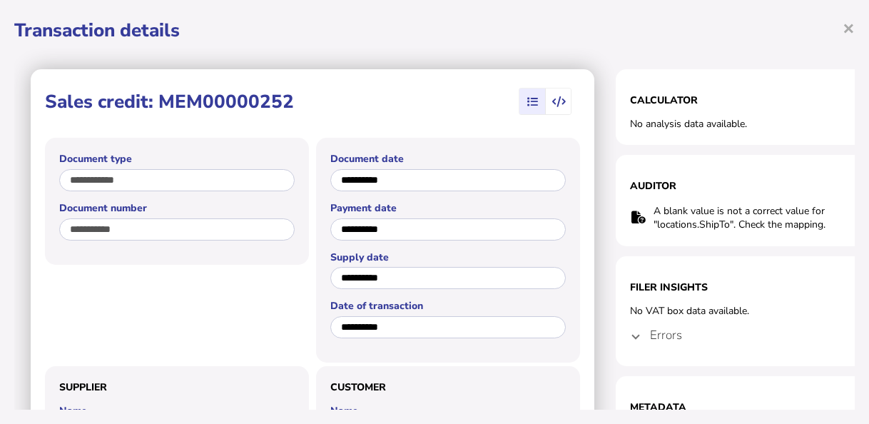
scroll to position [0, 0]
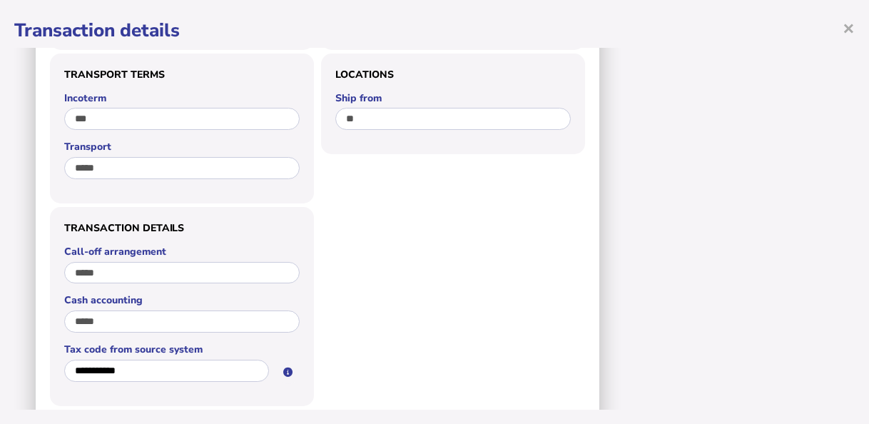
scroll to position [768, 0]
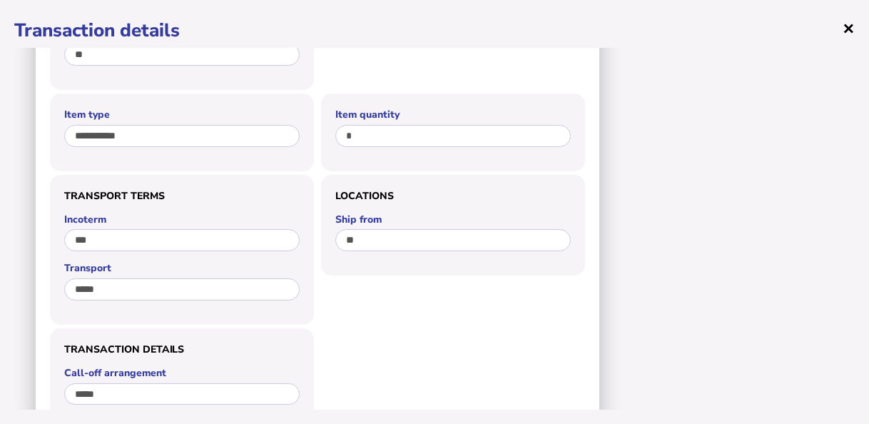
click at [853, 25] on span "×" at bounding box center [849, 27] width 12 height 27
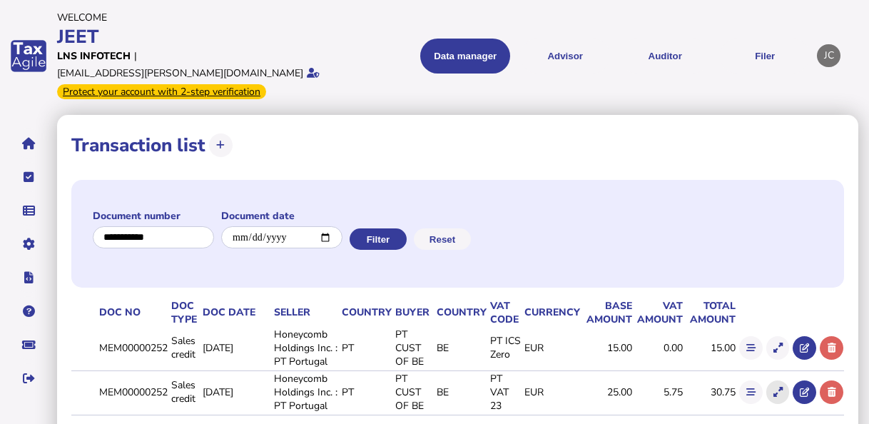
click at [777, 387] on icon at bounding box center [777, 391] width 9 height 9
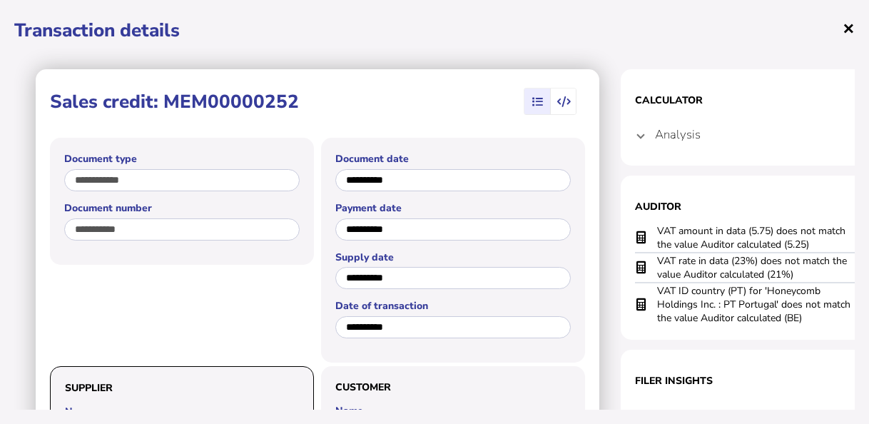
click at [848, 37] on span "×" at bounding box center [849, 27] width 12 height 27
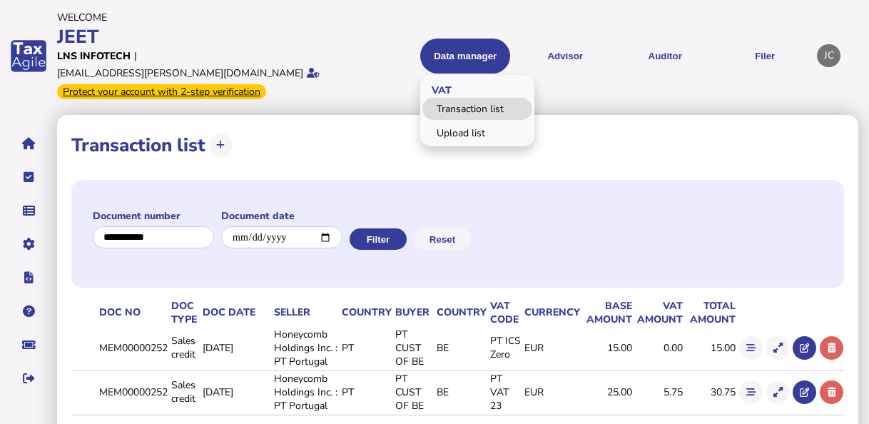
click at [464, 98] on link "Transaction list" at bounding box center [477, 109] width 110 height 22
click at [469, 101] on link "Transaction list" at bounding box center [477, 109] width 110 height 22
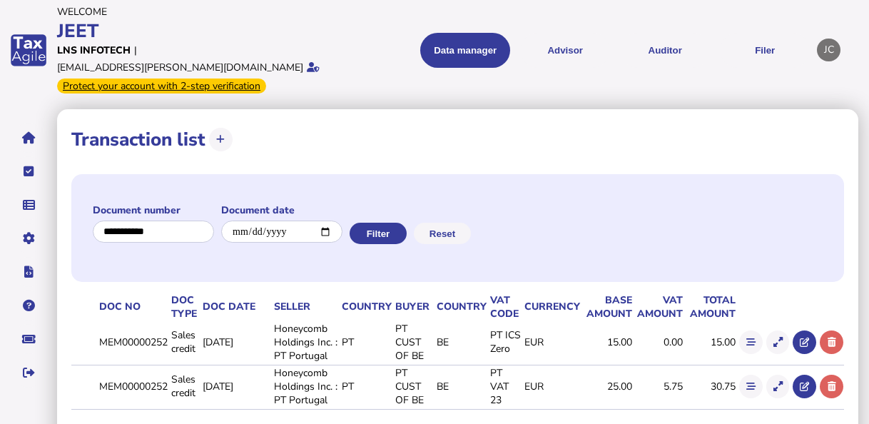
scroll to position [44, 0]
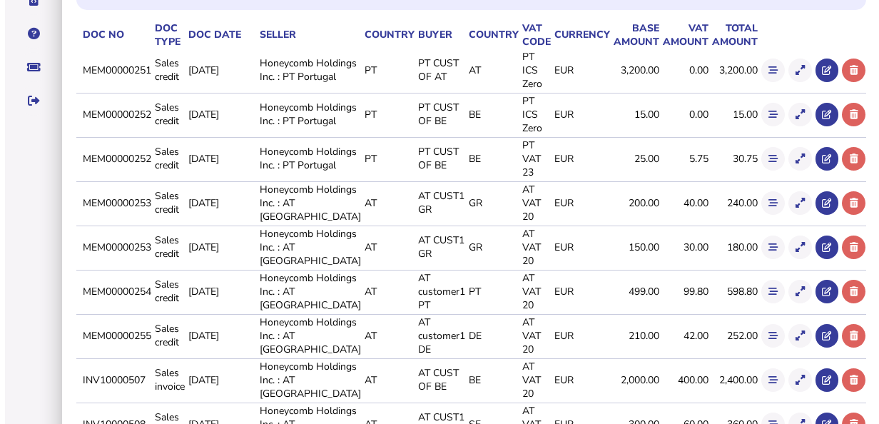
scroll to position [357, 0]
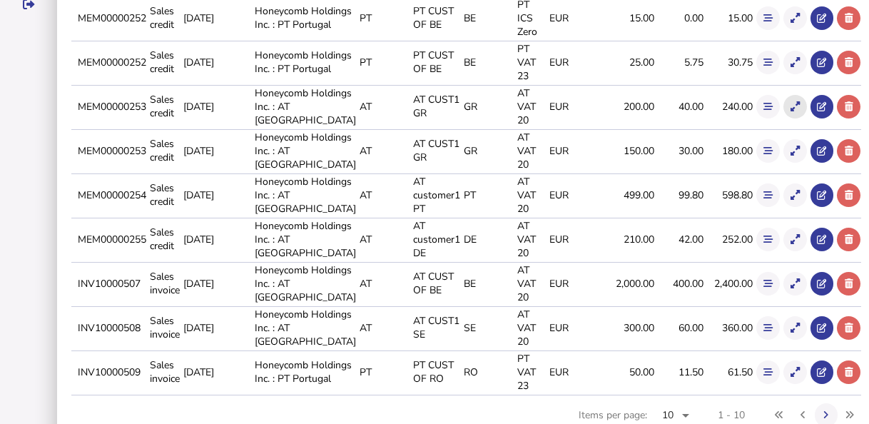
click at [791, 111] on icon at bounding box center [795, 106] width 9 height 9
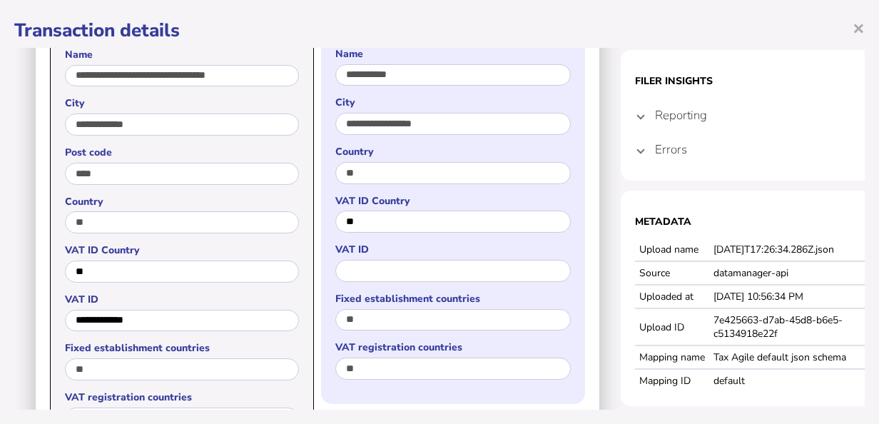
scroll to position [428, 0]
